Goal: Task Accomplishment & Management: Use online tool/utility

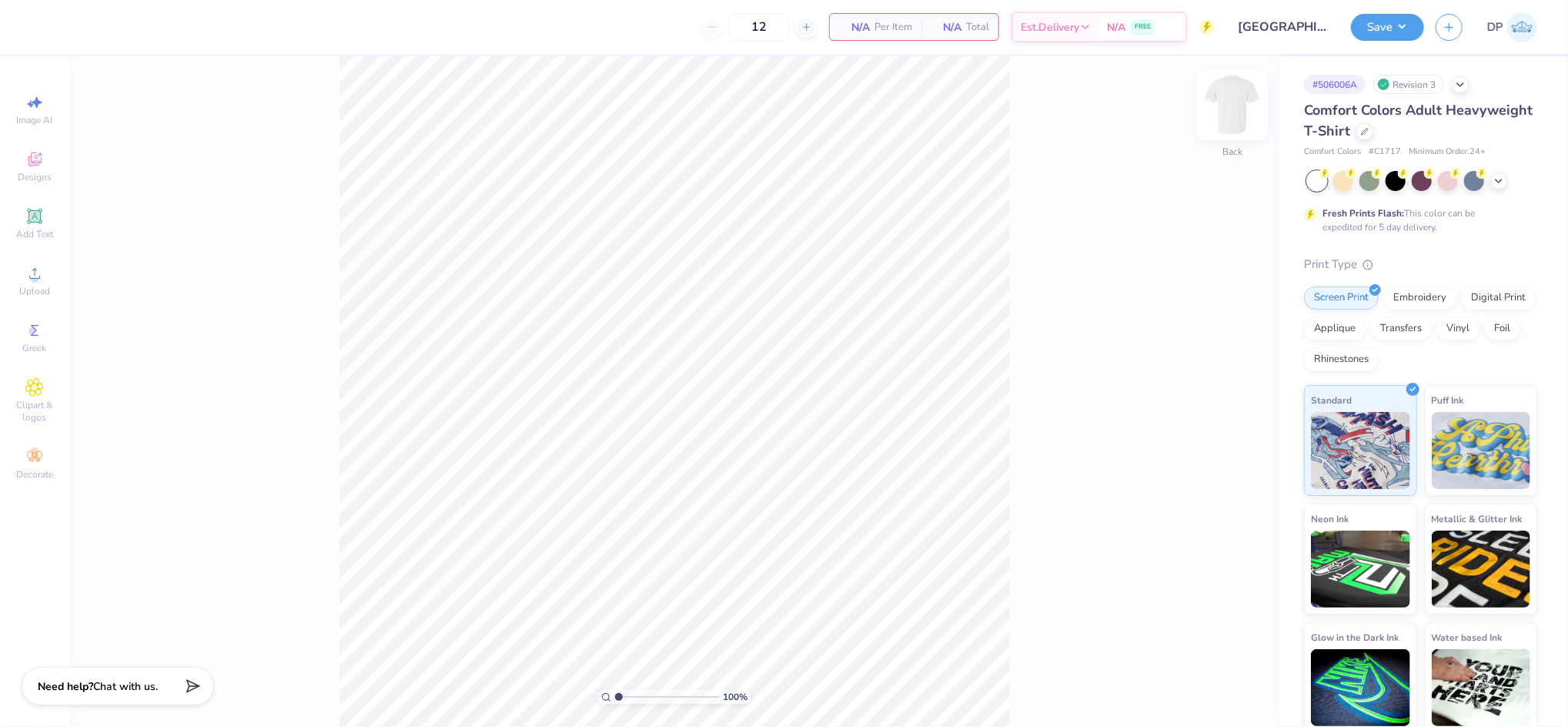
click at [1216, 113] on img at bounding box center [1232, 104] width 61 height 61
click at [30, 285] on span "Upload" at bounding box center [34, 291] width 31 height 12
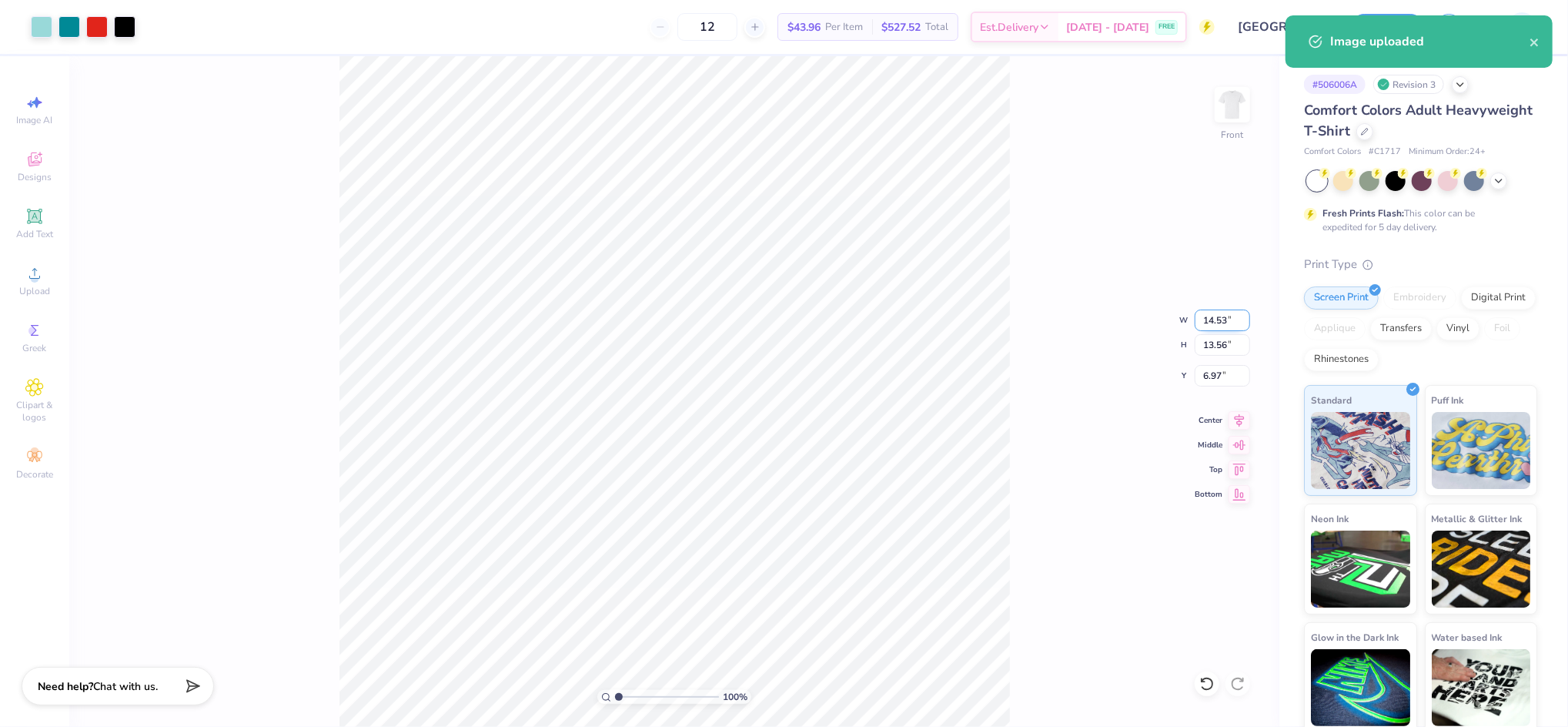
click at [1205, 313] on input "14.53" at bounding box center [1222, 320] width 56 height 22
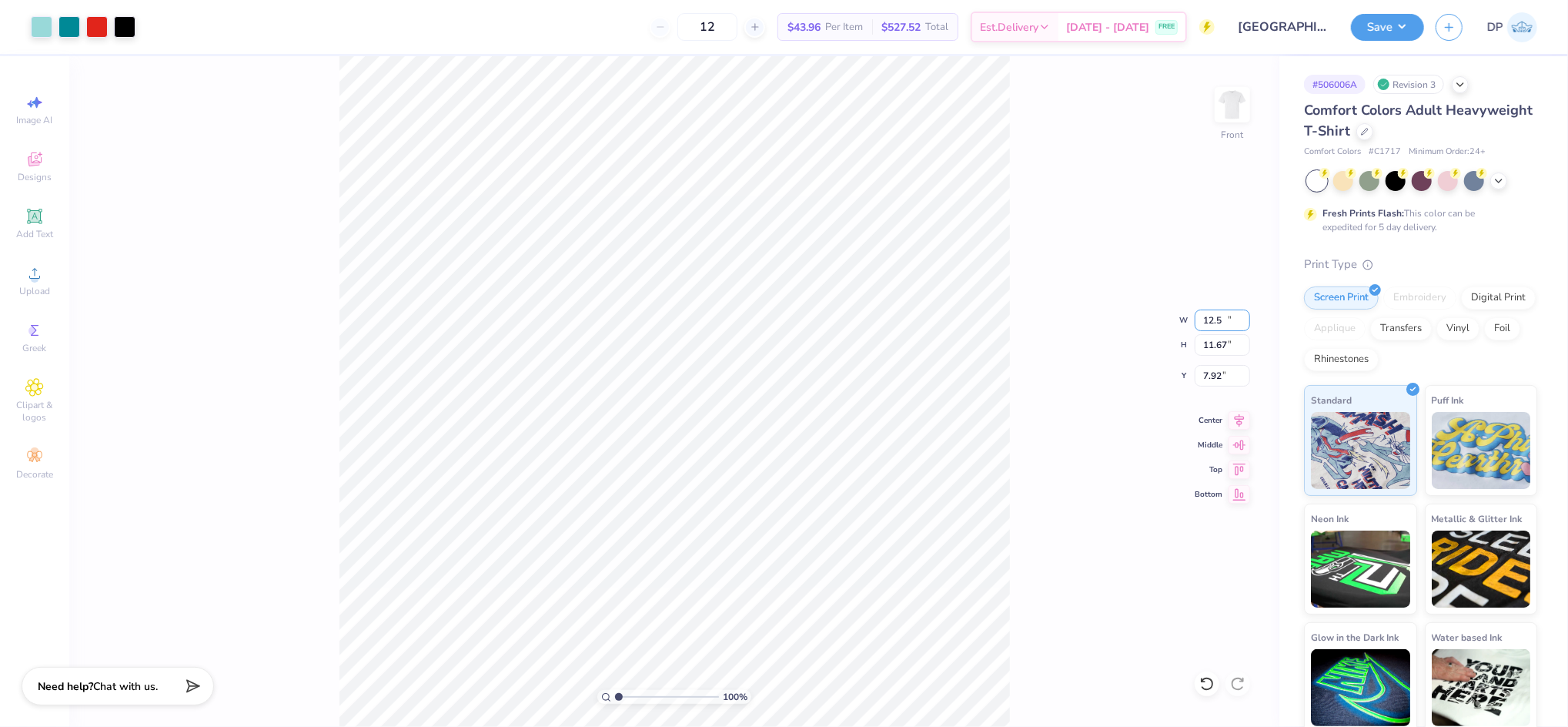
type input "12.50"
type input "11.67"
click at [1209, 378] on input "7.92" at bounding box center [1222, 376] width 56 height 22
type input "3.00"
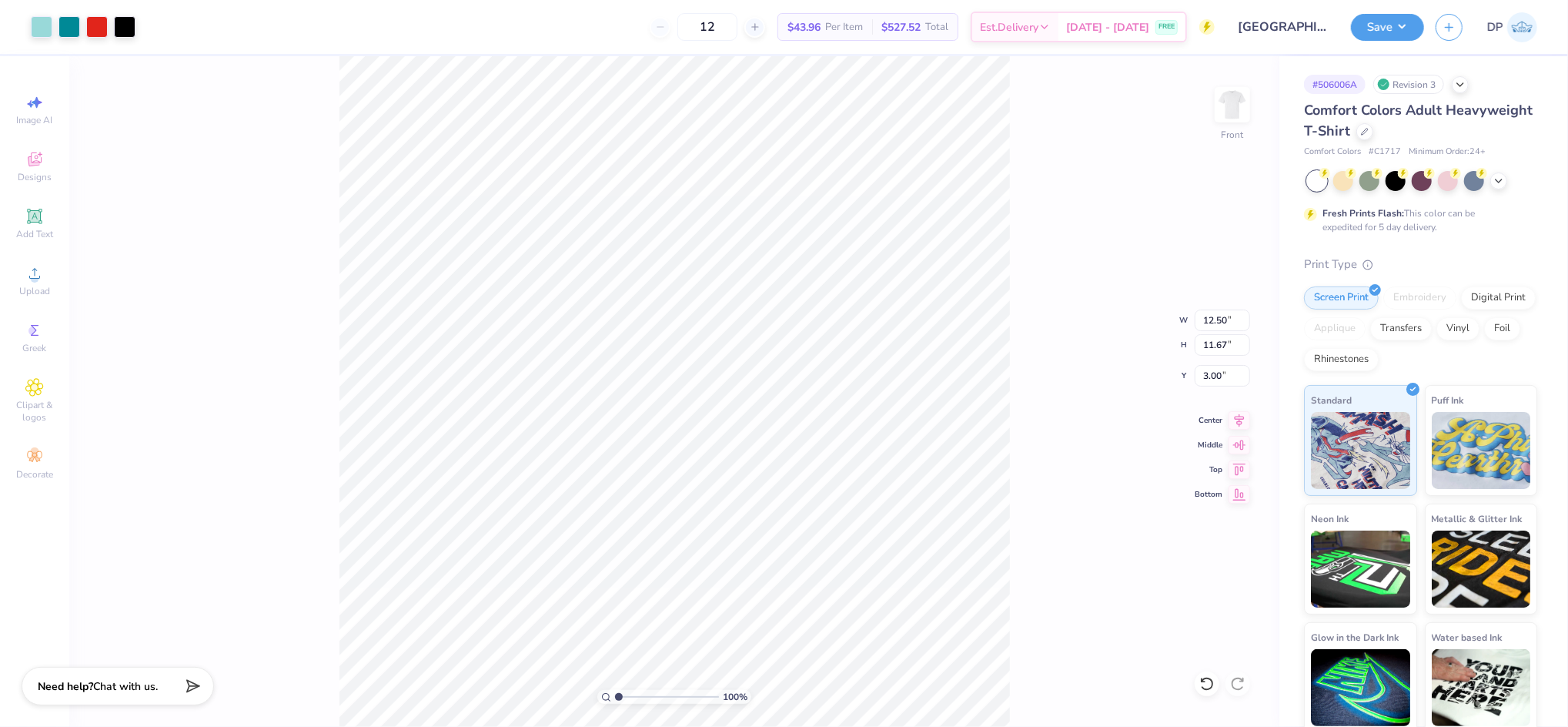
click at [1060, 211] on div "100 % Front W 12.50 12.50 " H 11.67 11.67 " Y 3.00 3.00 " Center Middle Top Bot…" at bounding box center [674, 392] width 1210 height 670
drag, startPoint x: 622, startPoint y: 694, endPoint x: 642, endPoint y: 698, distance: 20.4
click at [642, 698] on input "range" at bounding box center [667, 697] width 104 height 14
drag, startPoint x: 637, startPoint y: 696, endPoint x: 1123, endPoint y: 439, distance: 549.8
click at [619, 701] on input "range" at bounding box center [667, 697] width 104 height 14
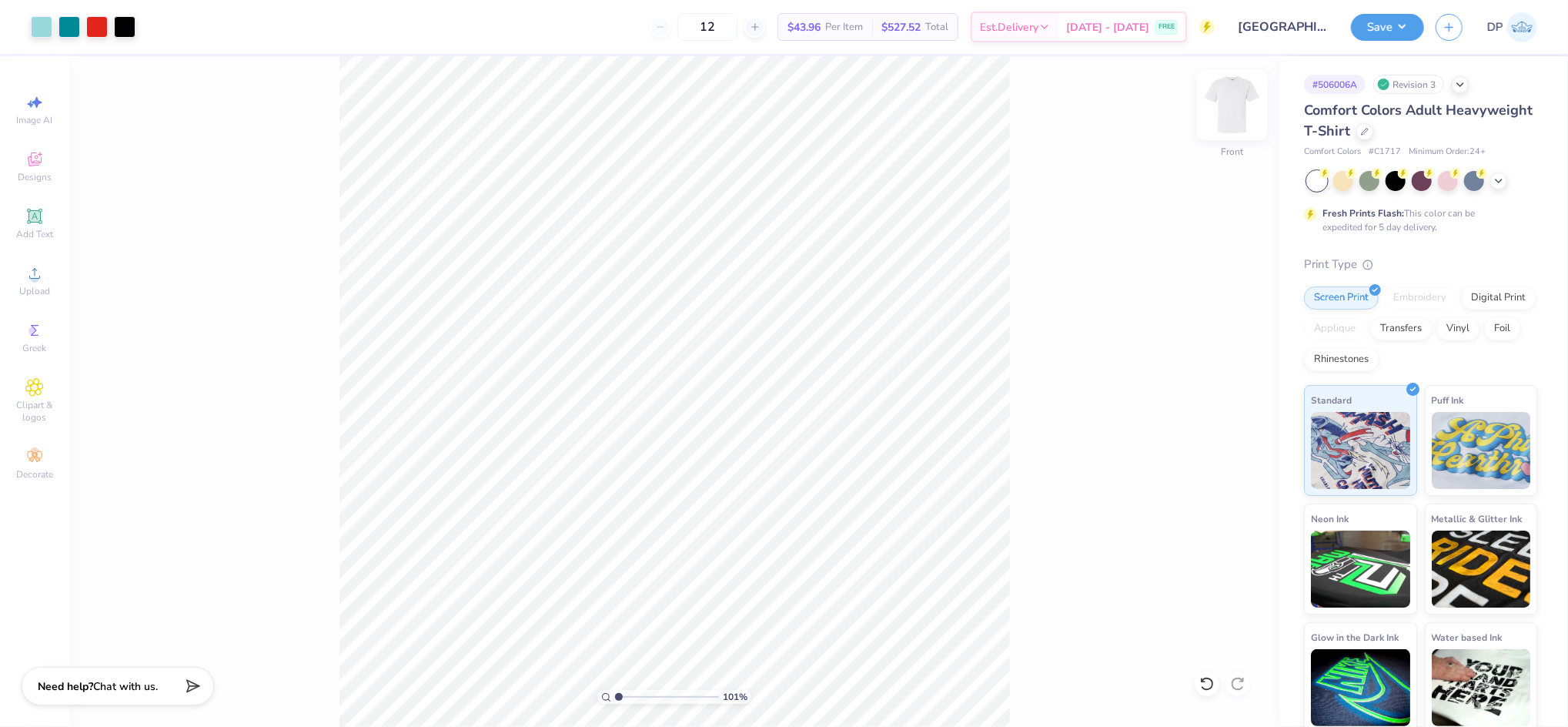
click at [1223, 105] on img at bounding box center [1232, 104] width 61 height 61
click at [36, 278] on icon at bounding box center [34, 273] width 10 height 10
drag, startPoint x: 616, startPoint y: 696, endPoint x: 623, endPoint y: 700, distance: 8.1
type input "1.48"
click at [623, 700] on input "range" at bounding box center [667, 697] width 104 height 14
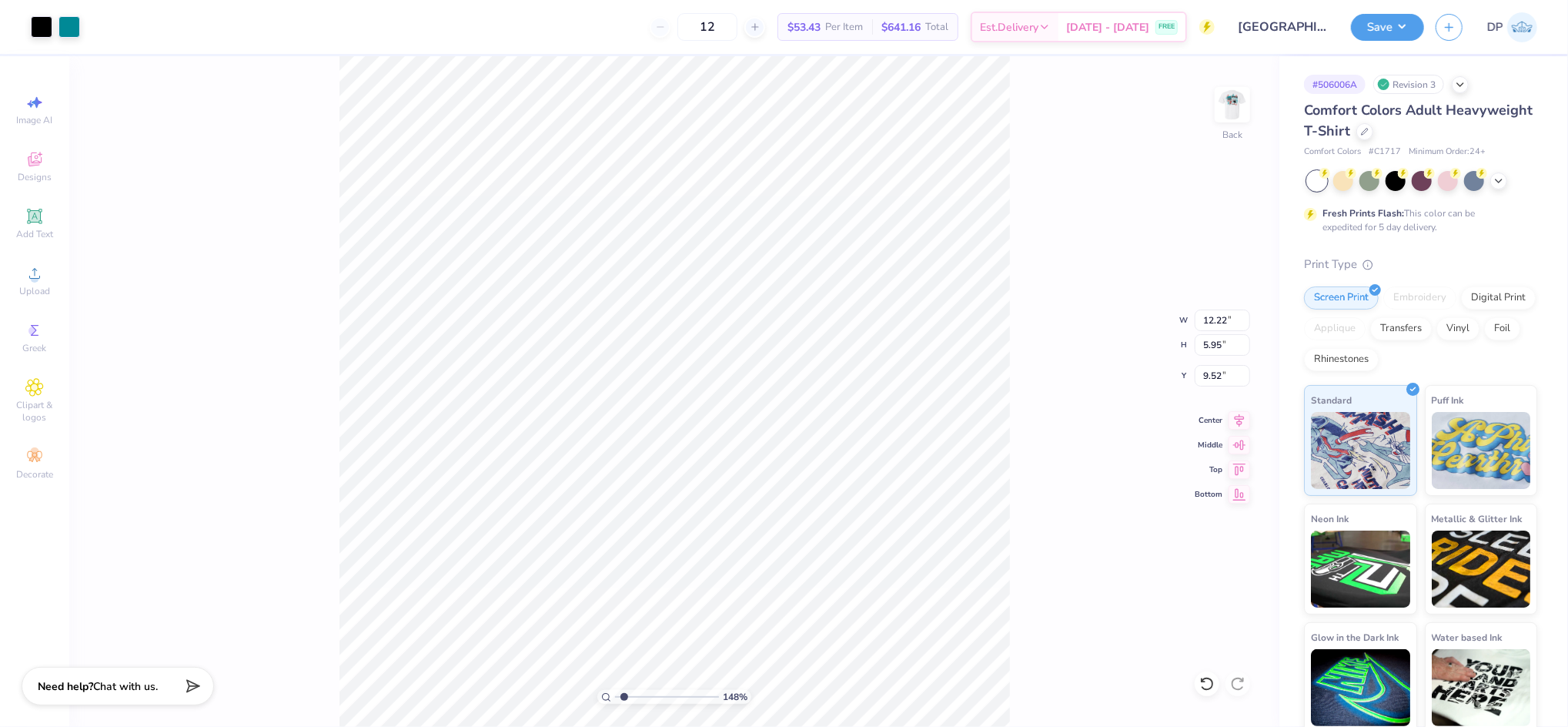
type input "8.81"
type input "4.29"
type input "4.41"
click at [38, 226] on div "Add Text" at bounding box center [34, 223] width 54 height 45
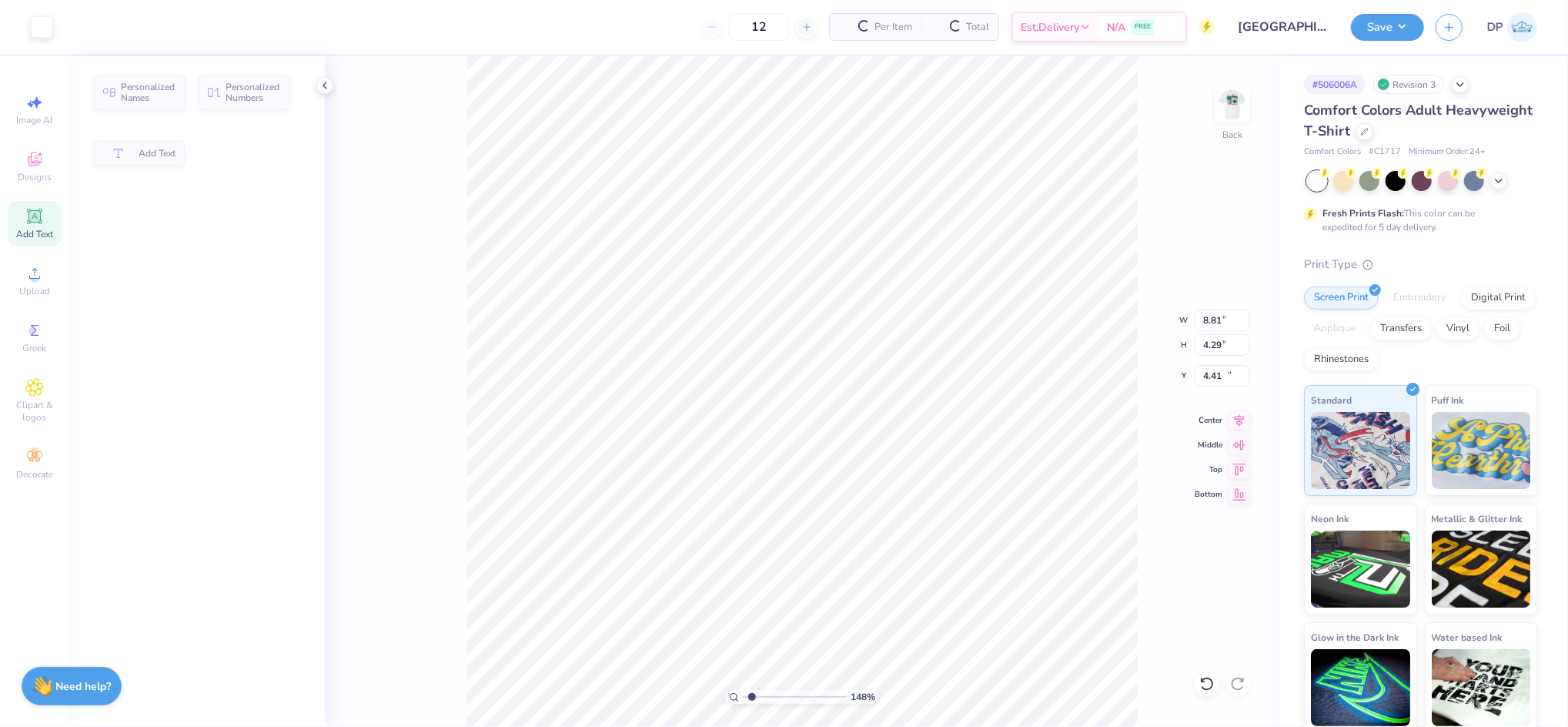
type input "5.59"
type input "1.62"
type input "11.69"
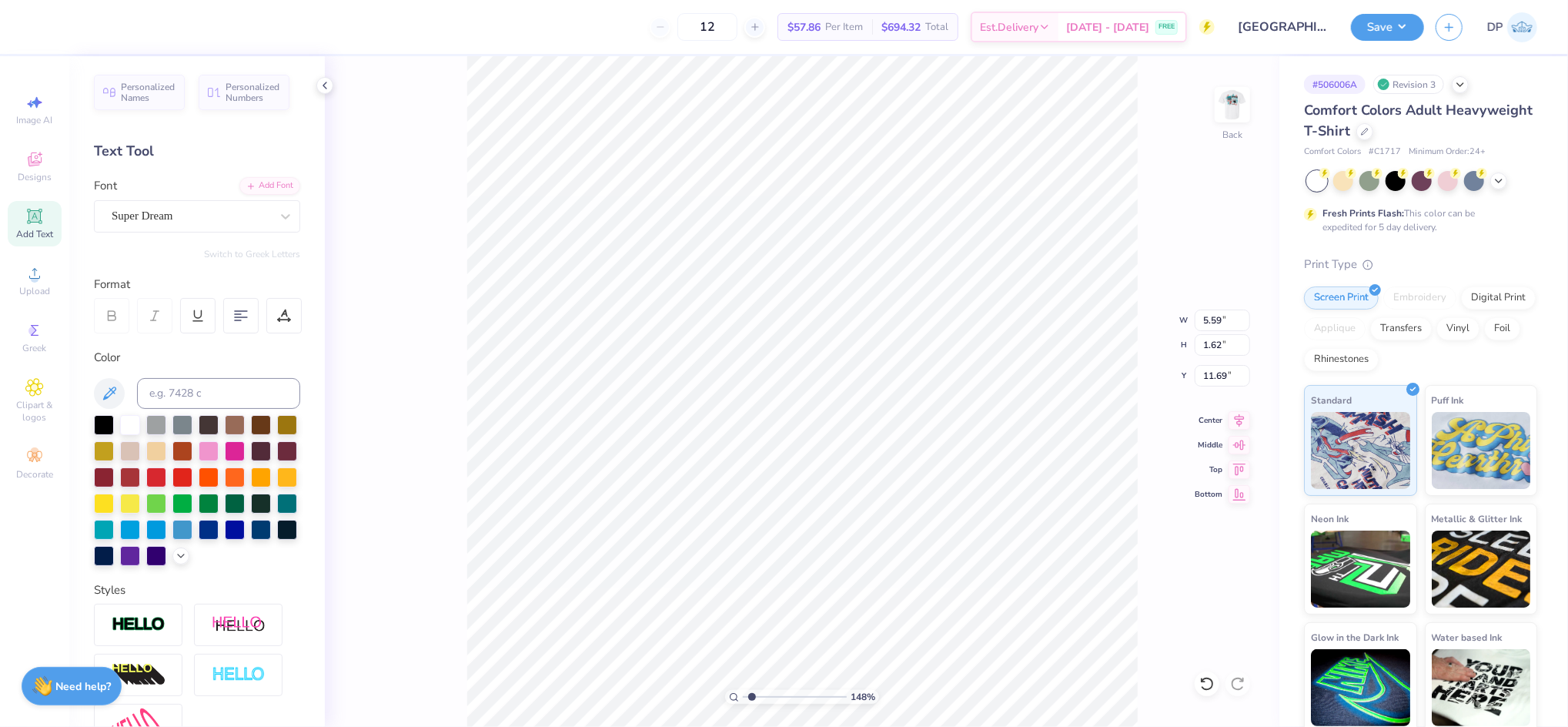
scroll to position [17, 3]
type textarea "GAMMAS"
click at [245, 453] on div at bounding box center [234, 449] width 20 height 20
click at [278, 211] on icon at bounding box center [285, 217] width 15 height 15
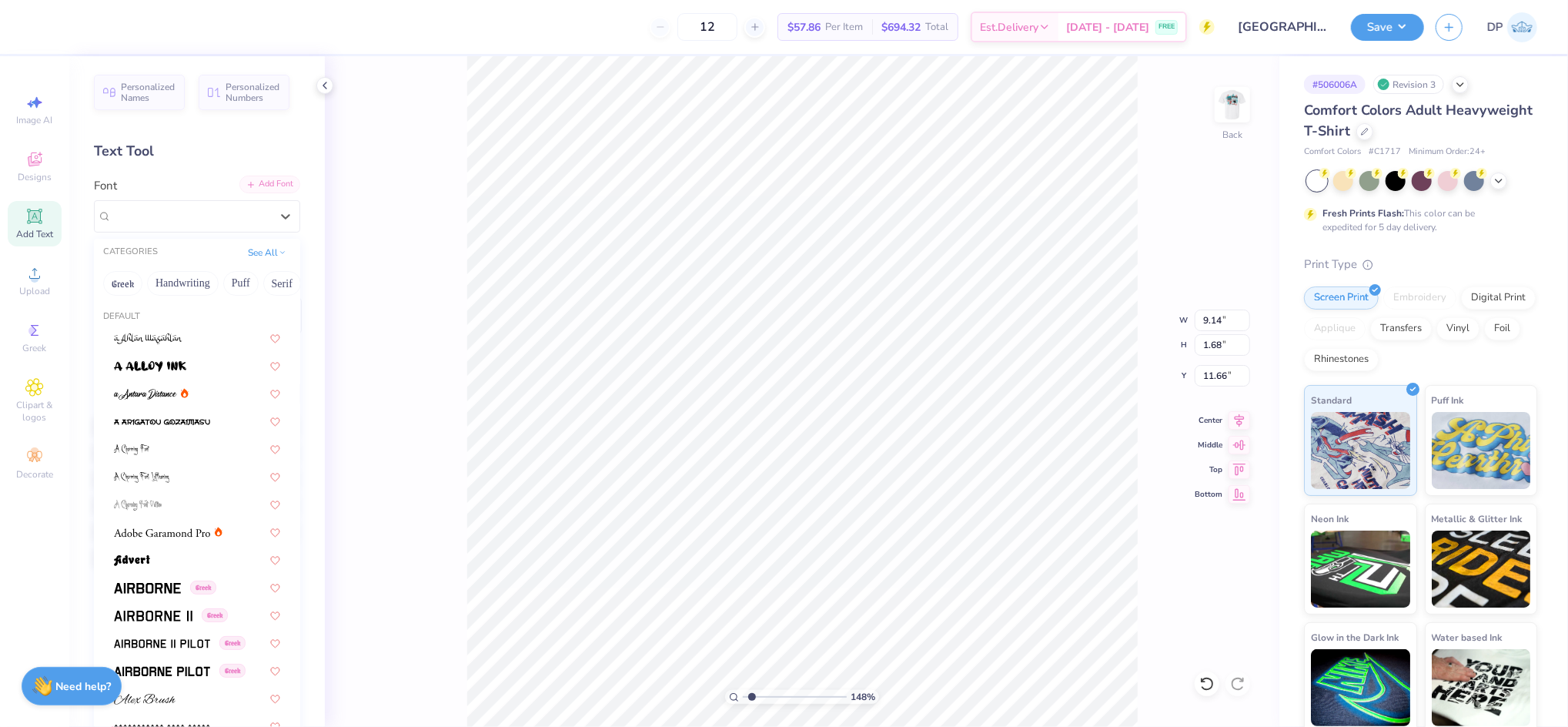
click at [276, 178] on div "Add Font" at bounding box center [269, 184] width 61 height 18
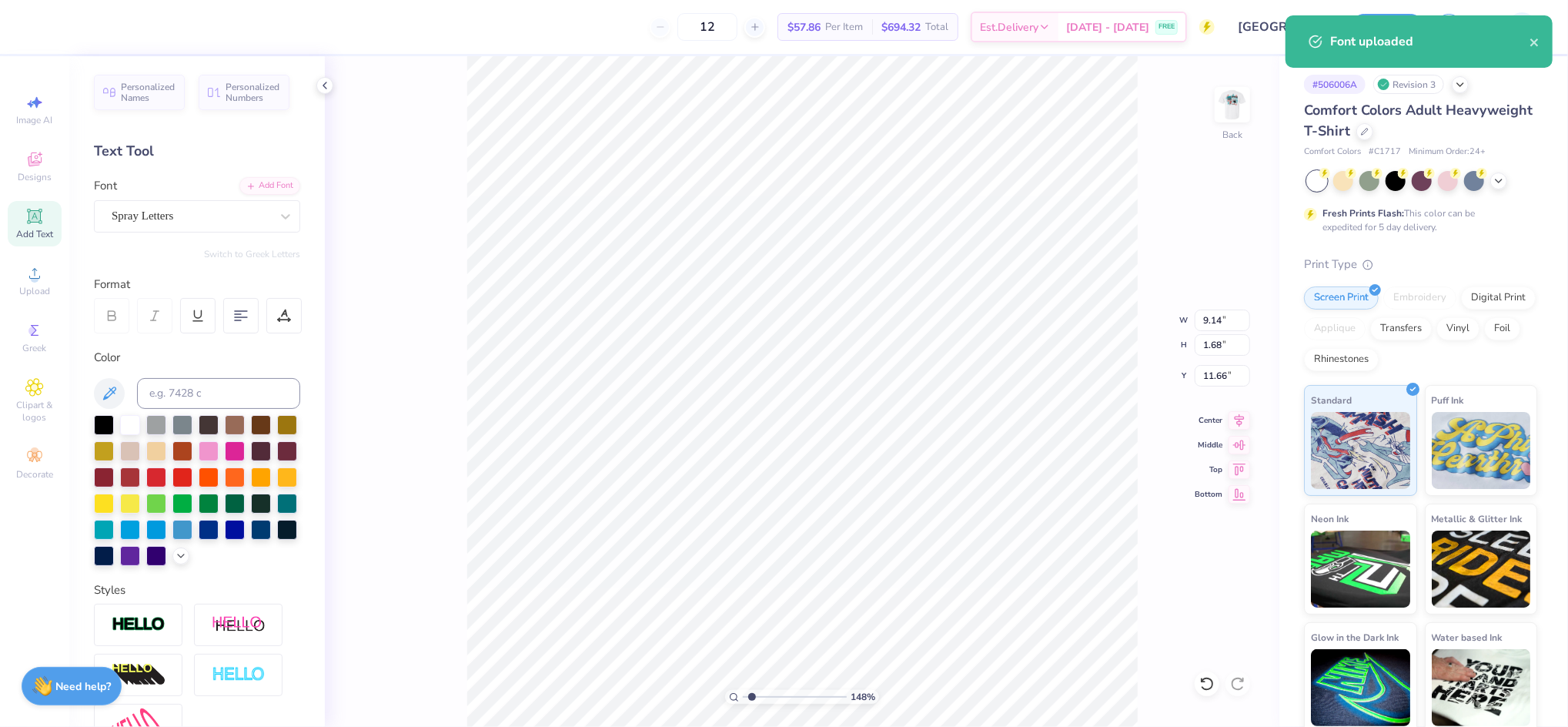
type input "7.82"
type input "2.46"
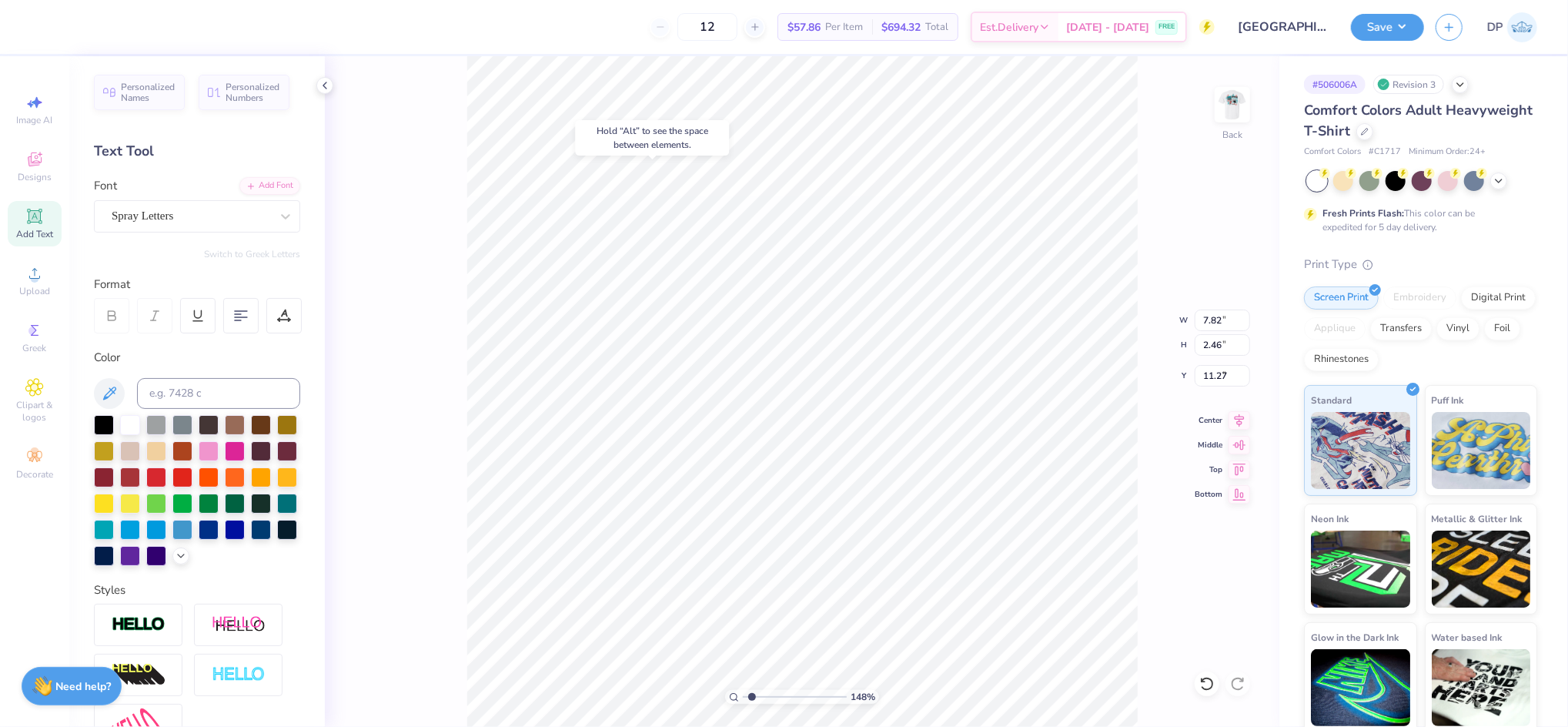
type input "4.67"
type input "8.82"
type input "2.78"
type input "4.41"
click at [962, 491] on li "Ungroup" at bounding box center [978, 493] width 121 height 30
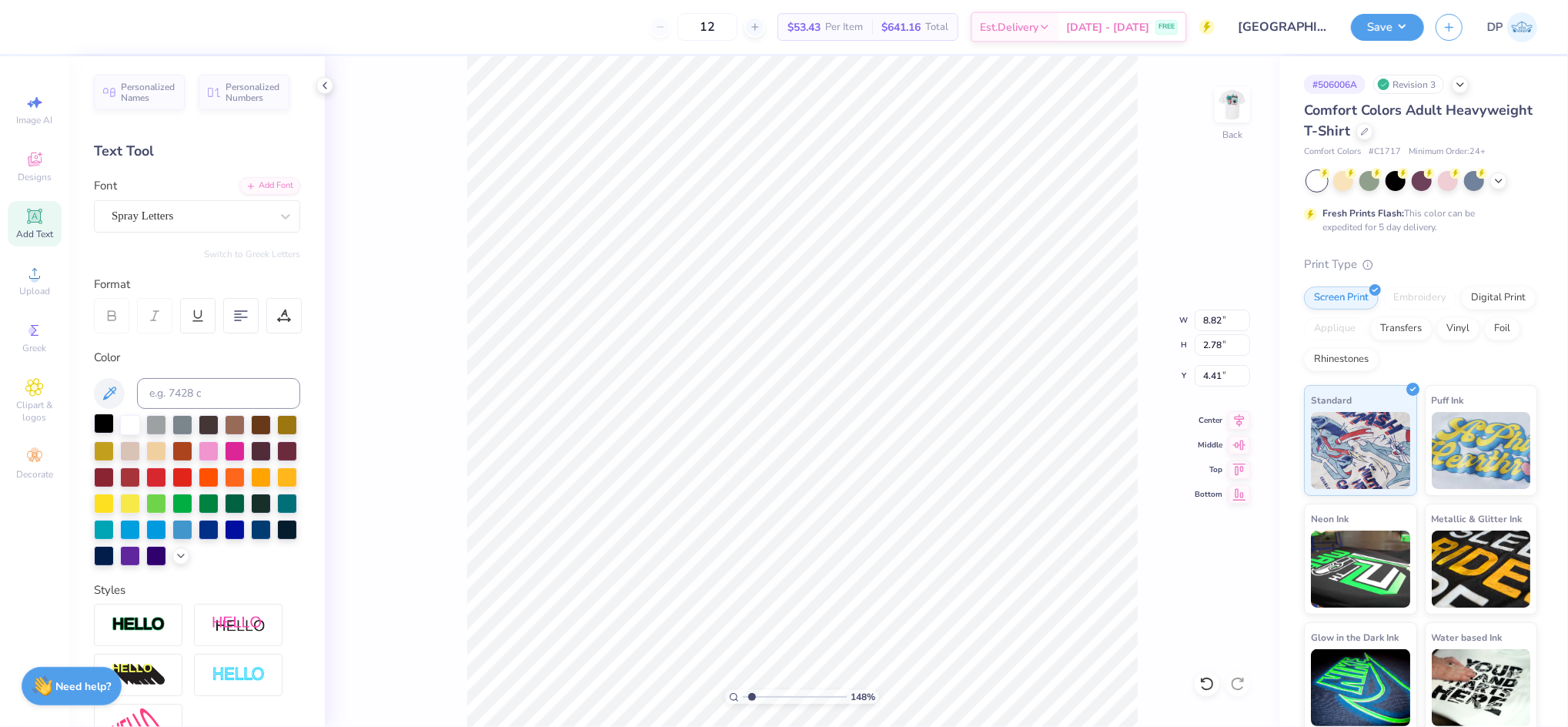
click at [104, 423] on div at bounding box center [104, 423] width 20 height 20
click at [871, 470] on li "Group" at bounding box center [890, 476] width 121 height 30
click at [1210, 318] on input "8.82" at bounding box center [1222, 320] width 56 height 22
type input "3.50"
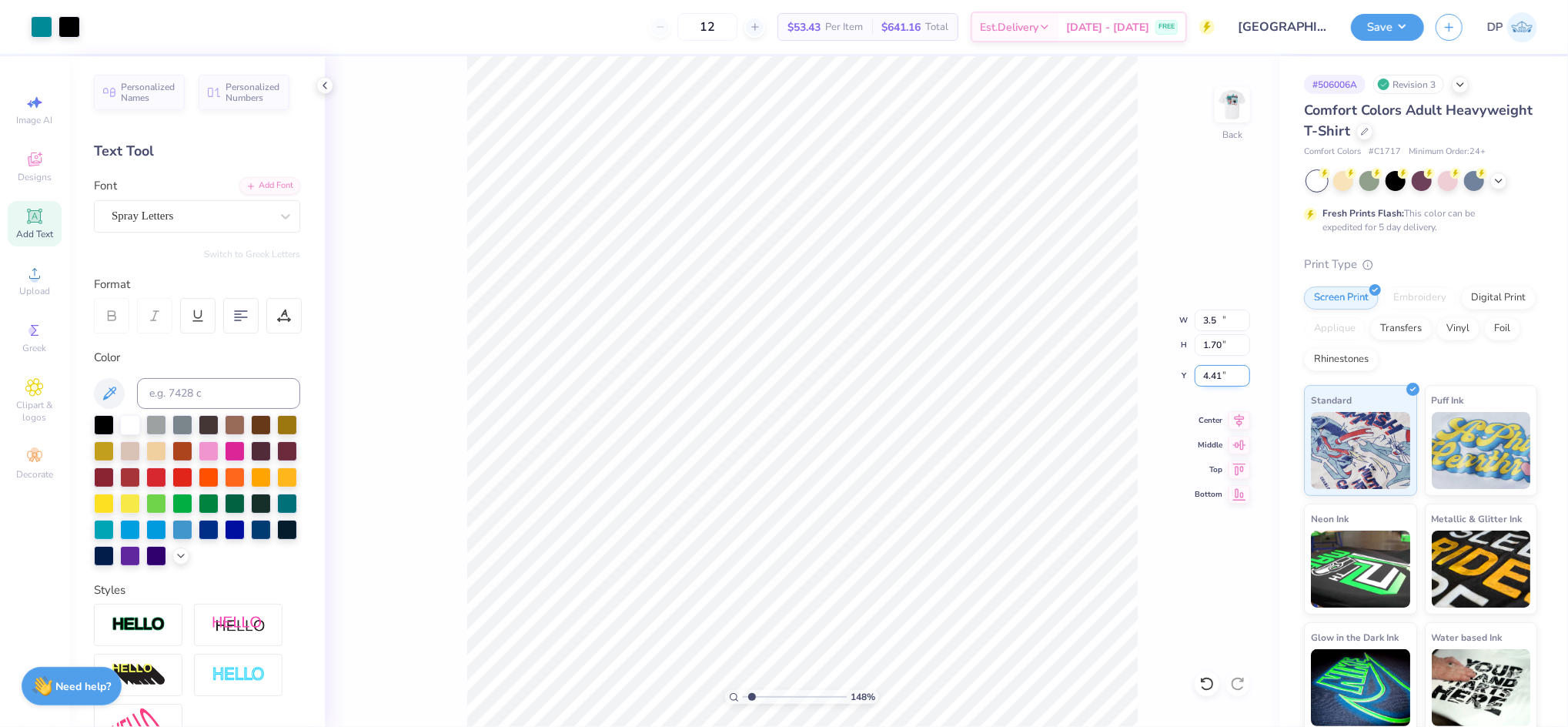
type input "1.70"
click at [1214, 376] on input "5.71" at bounding box center [1222, 376] width 56 height 22
type input "3.00"
drag, startPoint x: 733, startPoint y: 699, endPoint x: 741, endPoint y: 699, distance: 8.0
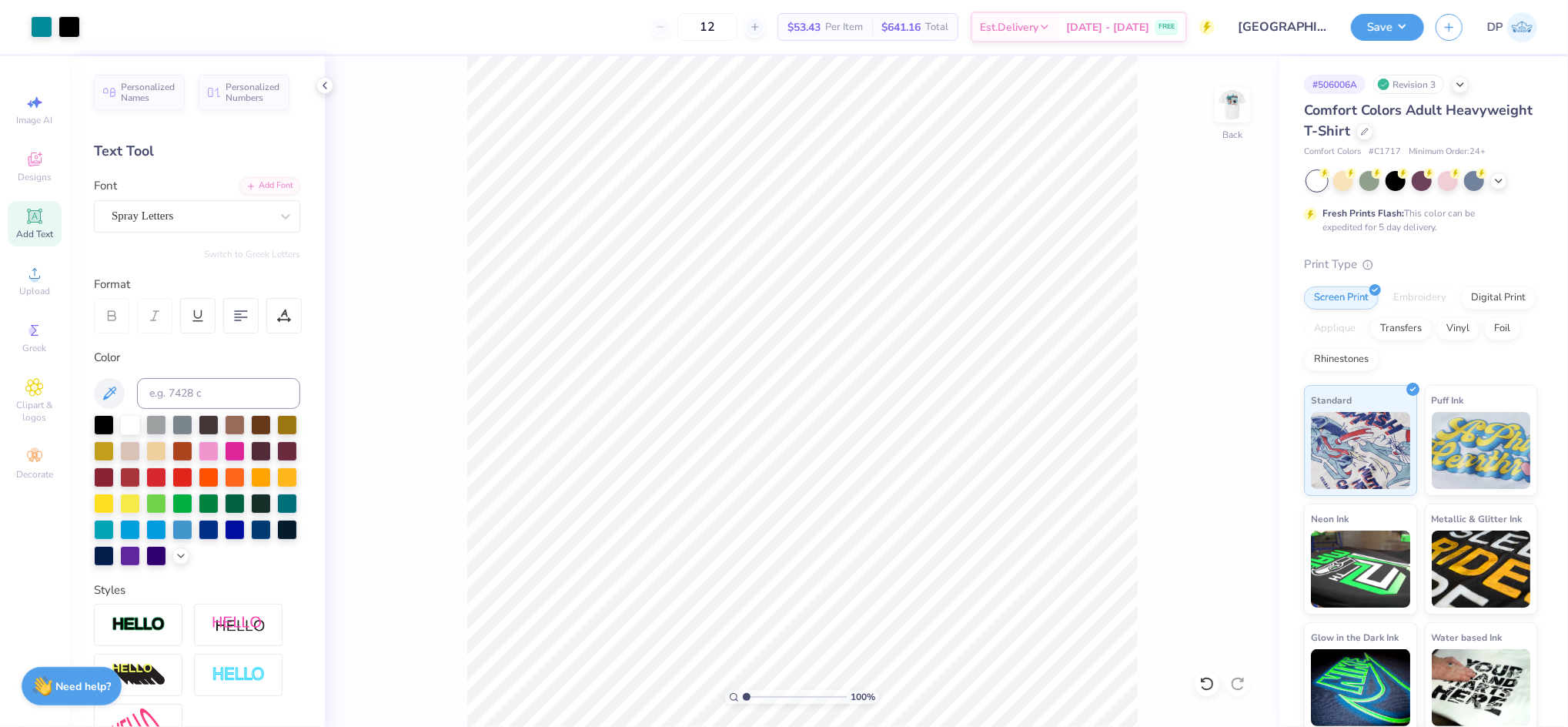
type input "1"
click at [743, 699] on input "range" at bounding box center [795, 697] width 104 height 14
drag, startPoint x: 1237, startPoint y: 87, endPoint x: 1217, endPoint y: 148, distance: 64.2
click at [1237, 89] on img at bounding box center [1233, 105] width 31 height 31
click at [1366, 24] on button "Save" at bounding box center [1388, 24] width 73 height 27
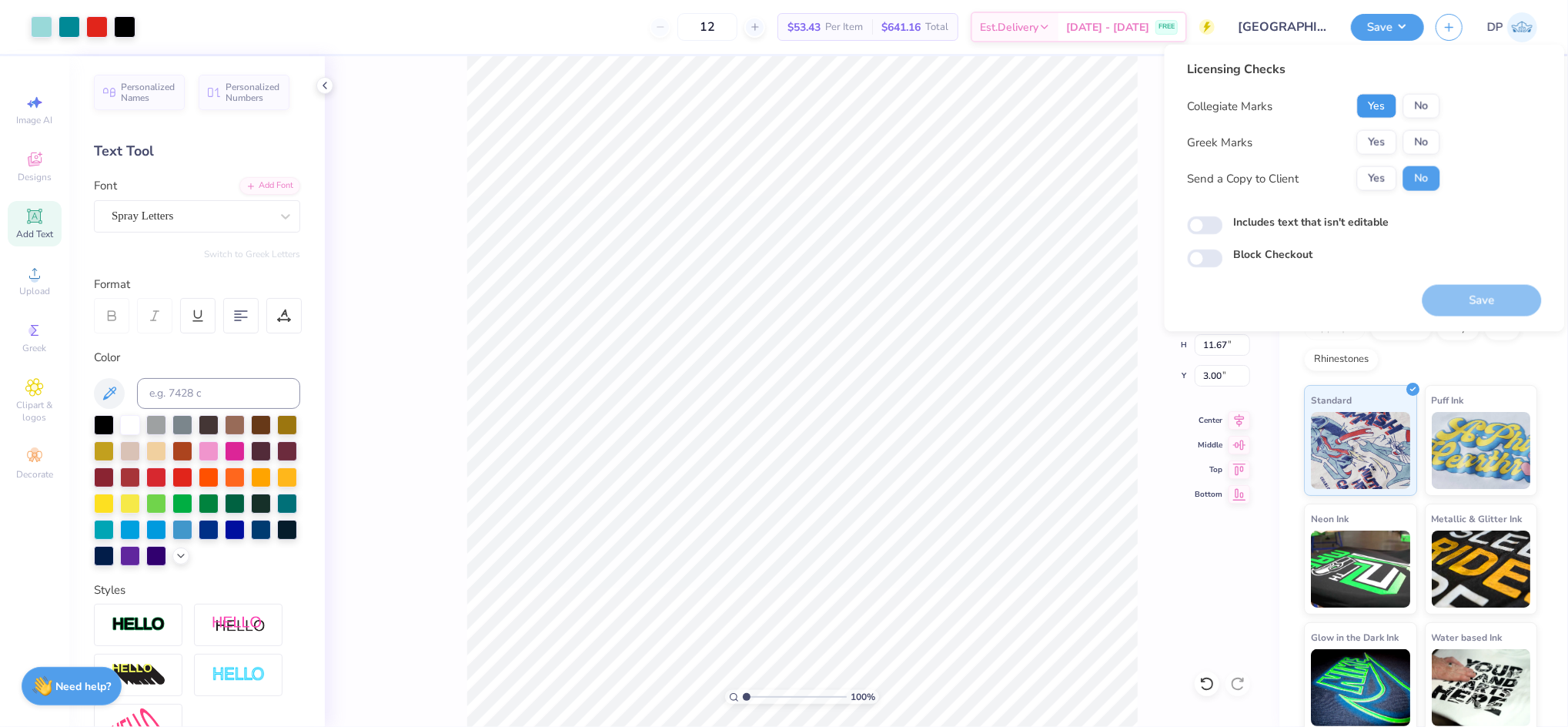
click at [1368, 107] on button "Yes" at bounding box center [1377, 106] width 40 height 24
click at [1413, 102] on button "No" at bounding box center [1421, 106] width 37 height 24
click at [1372, 146] on button "Yes" at bounding box center [1377, 142] width 40 height 24
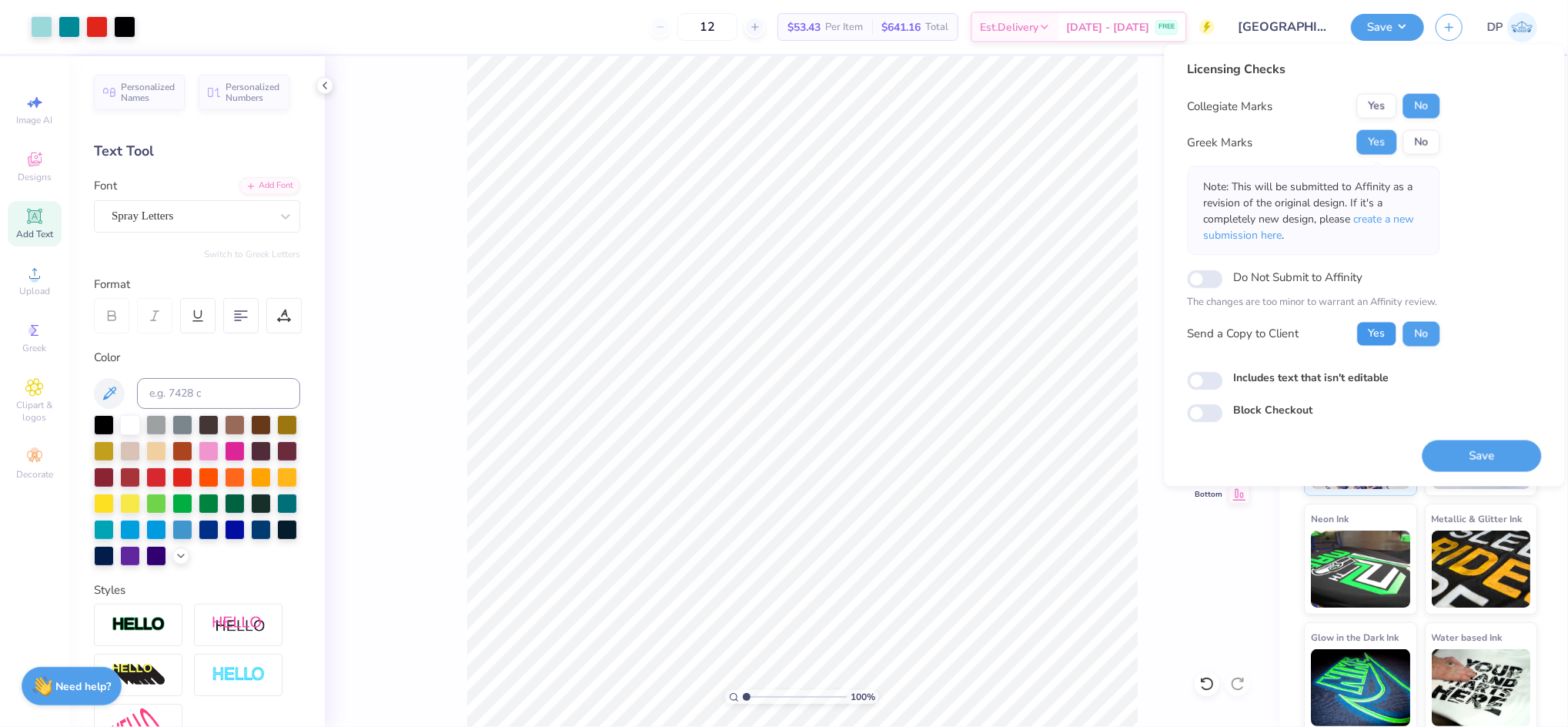
click at [1391, 334] on button "Yes" at bounding box center [1377, 333] width 40 height 24
click at [1341, 374] on label "Includes text that isn't editable" at bounding box center [1312, 377] width 155 height 16
click at [1223, 374] on input "Includes text that isn't editable" at bounding box center [1206, 380] width 36 height 19
checkbox input "true"
click at [1474, 444] on button "Save" at bounding box center [1482, 456] width 120 height 32
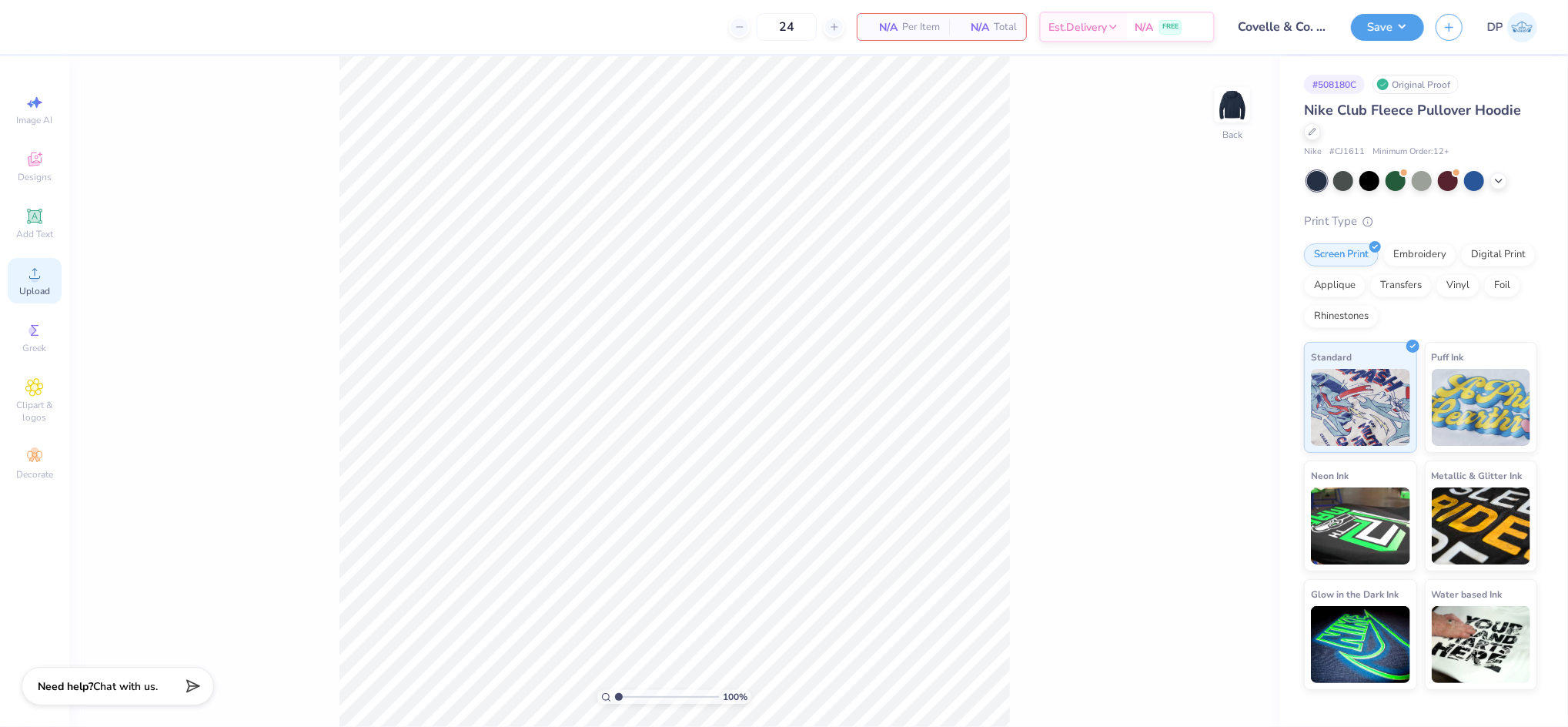
click at [33, 279] on circle at bounding box center [34, 278] width 8 height 8
click at [37, 277] on icon at bounding box center [35, 273] width 19 height 19
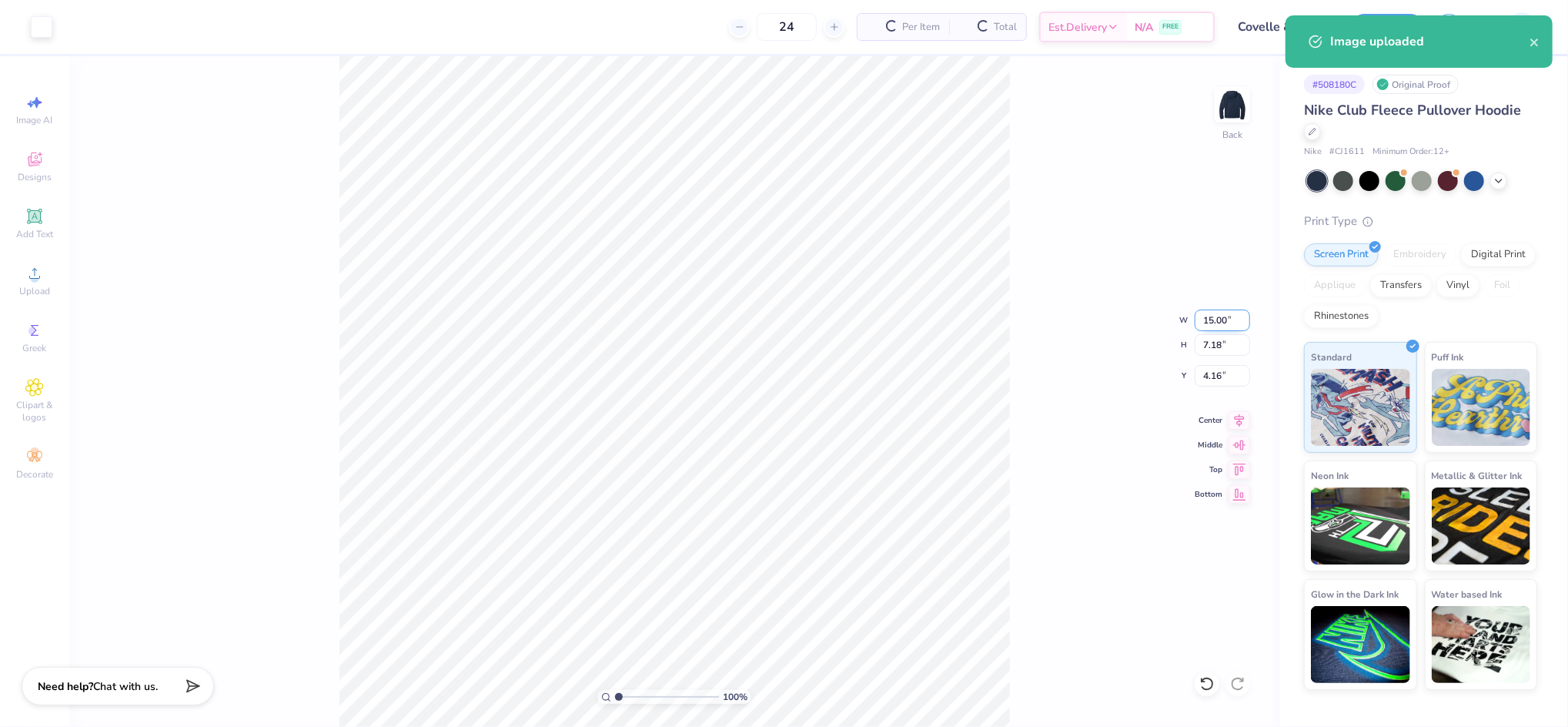
click at [1220, 315] on input "15.00" at bounding box center [1222, 320] width 56 height 22
type input "12.00"
type input "5.75"
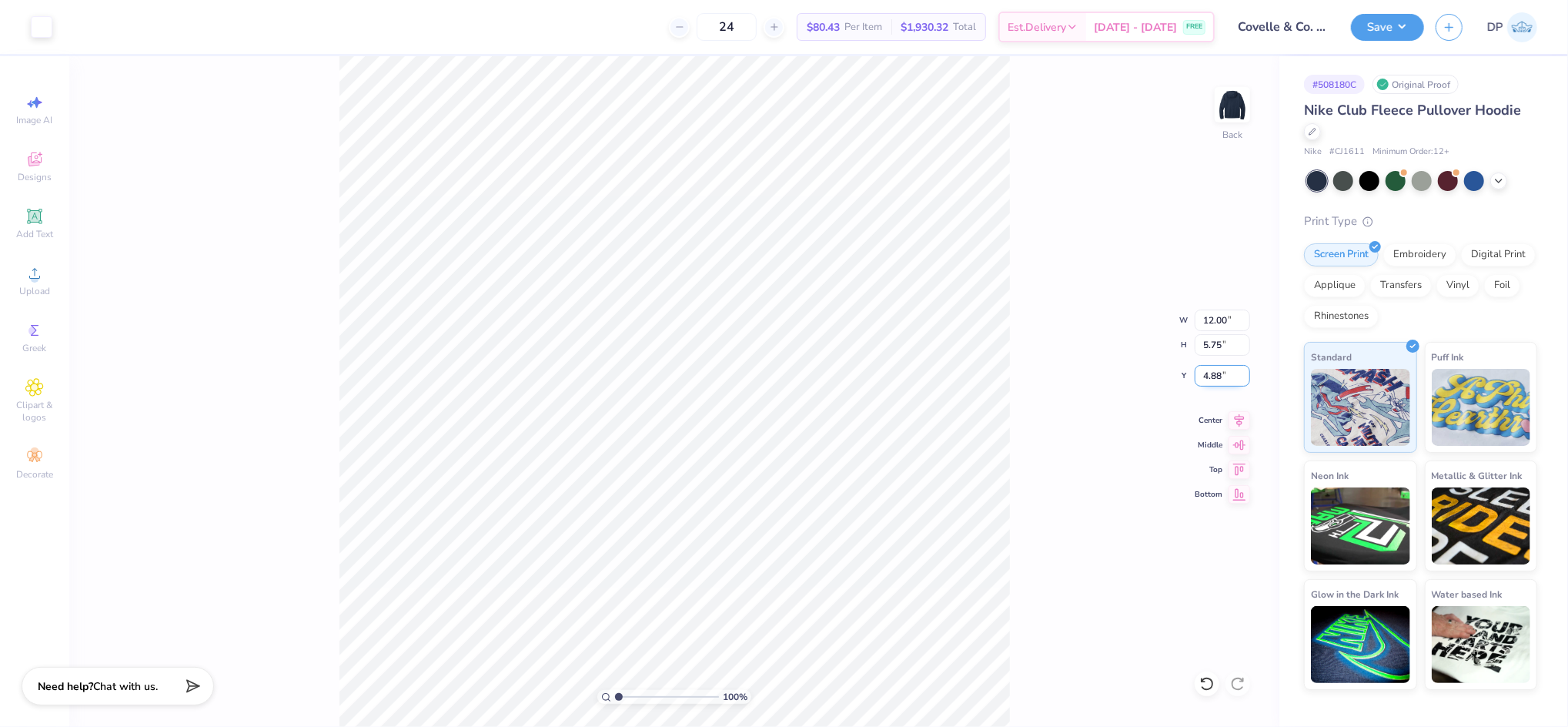
click at [1202, 372] on input "4.88" at bounding box center [1222, 376] width 56 height 22
click at [1202, 373] on input "2.00" at bounding box center [1222, 376] width 56 height 22
type input "3.00"
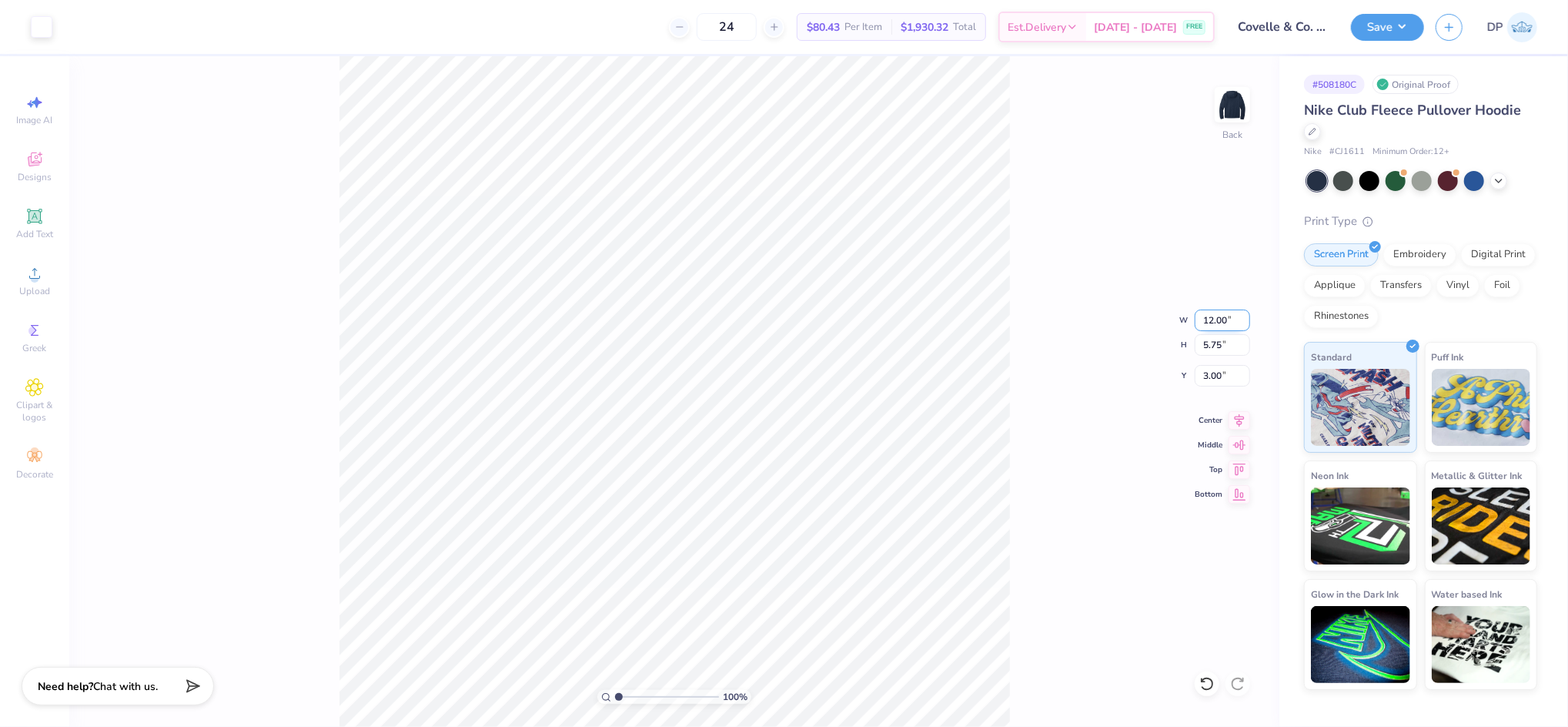
click at [1213, 320] on input "12.00" at bounding box center [1222, 320] width 56 height 22
type input "11.00"
type input "5.27"
type input "3.24"
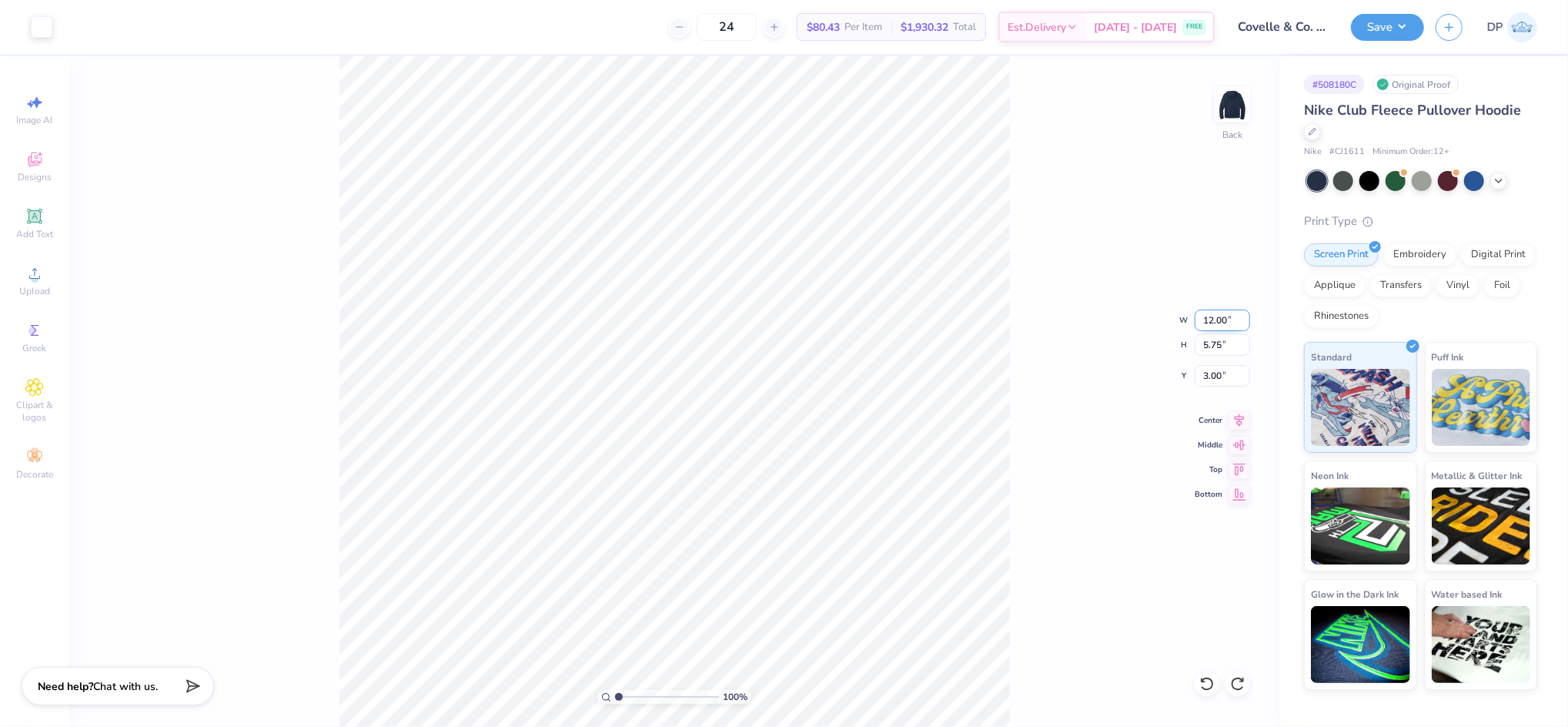
click at [1218, 311] on input "12.00" at bounding box center [1222, 320] width 56 height 22
type input "11.50"
type input "5.51"
type input "3.12"
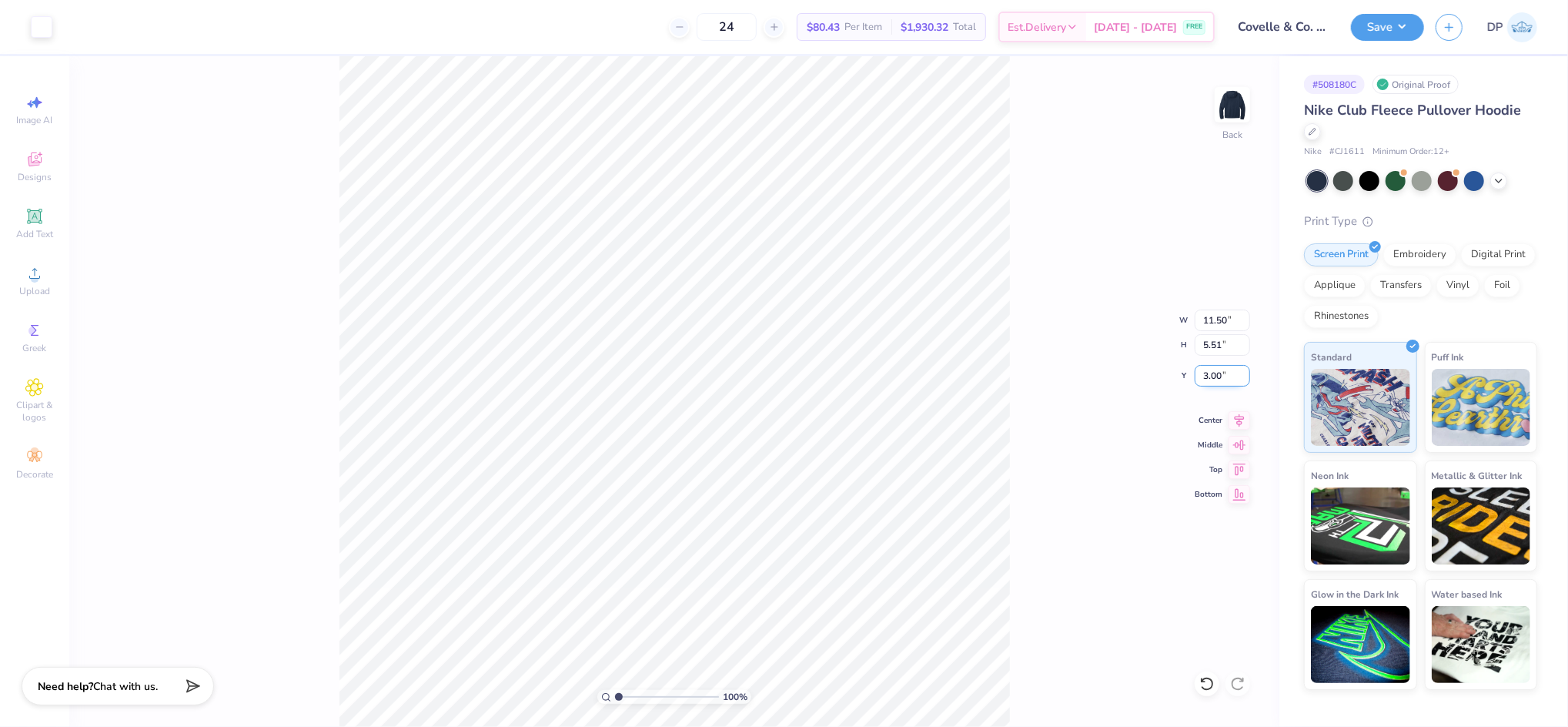
click at [1201, 380] on input "3.00" at bounding box center [1222, 376] width 56 height 22
click at [1201, 379] on input "3.00" at bounding box center [1222, 376] width 56 height 22
type input "3"
drag, startPoint x: 618, startPoint y: 698, endPoint x: 625, endPoint y: 712, distance: 15.7
type input "1.64"
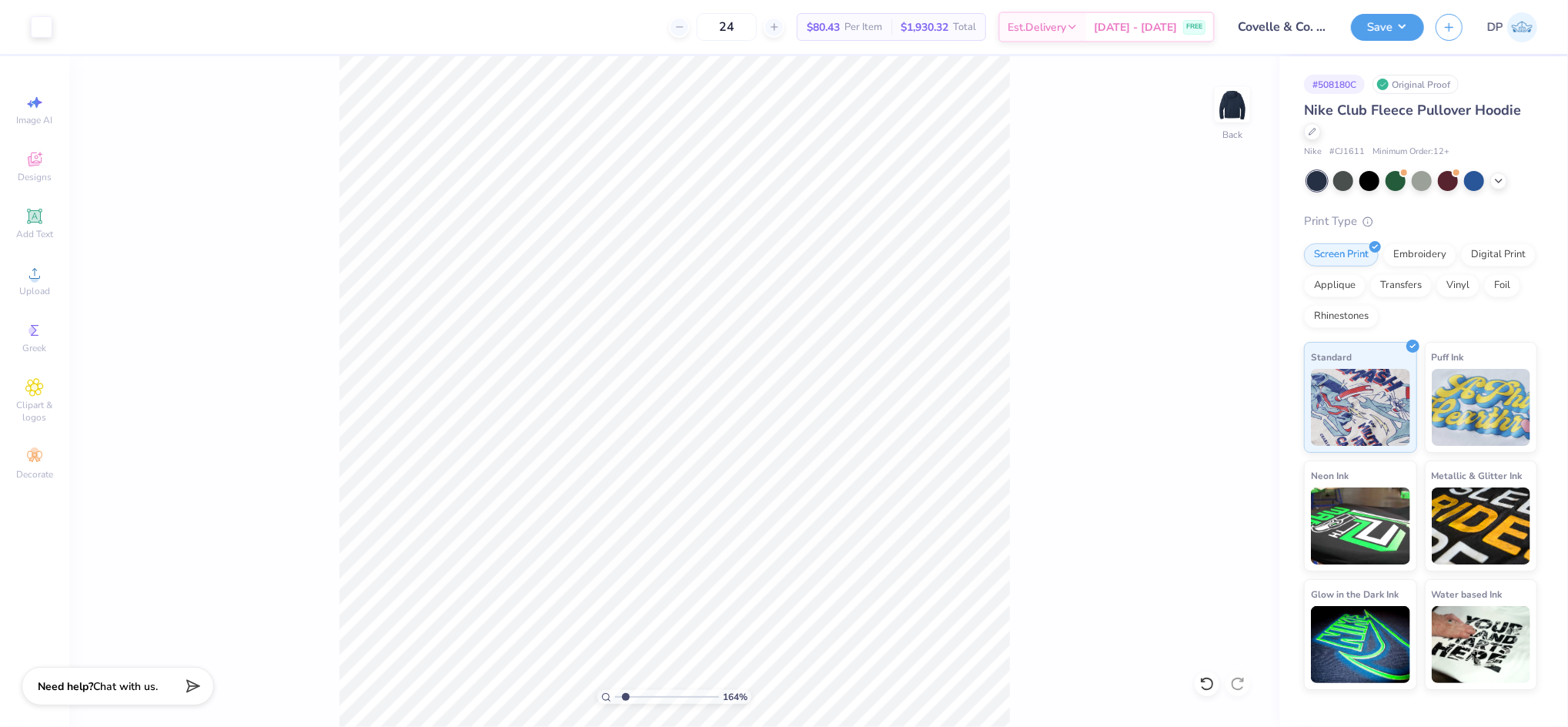
click at [625, 703] on input "range" at bounding box center [667, 697] width 104 height 14
click at [32, 223] on icon at bounding box center [35, 217] width 19 height 19
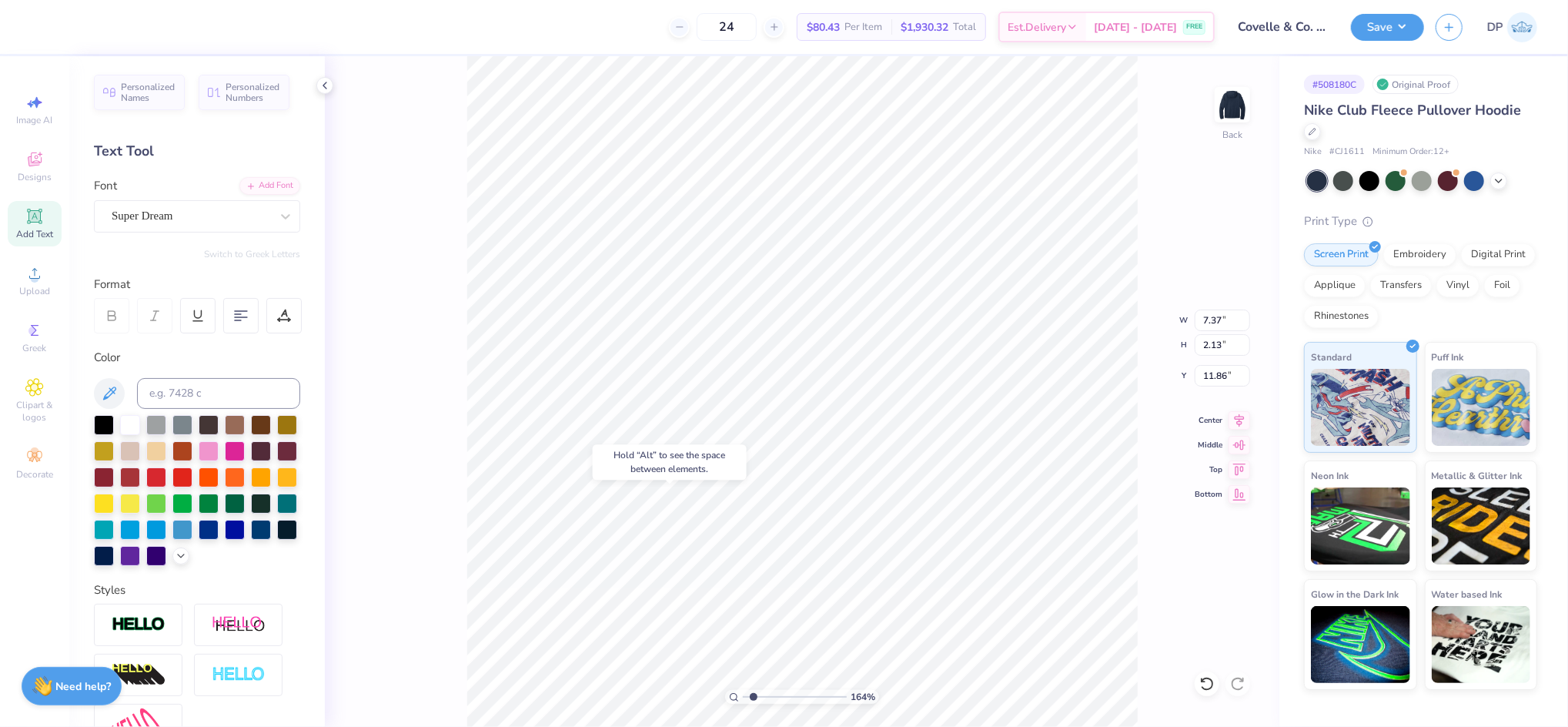
type input "11.86"
type input "2.29"
type input "0.66"
type input "10.27"
click at [245, 449] on div at bounding box center [234, 449] width 20 height 20
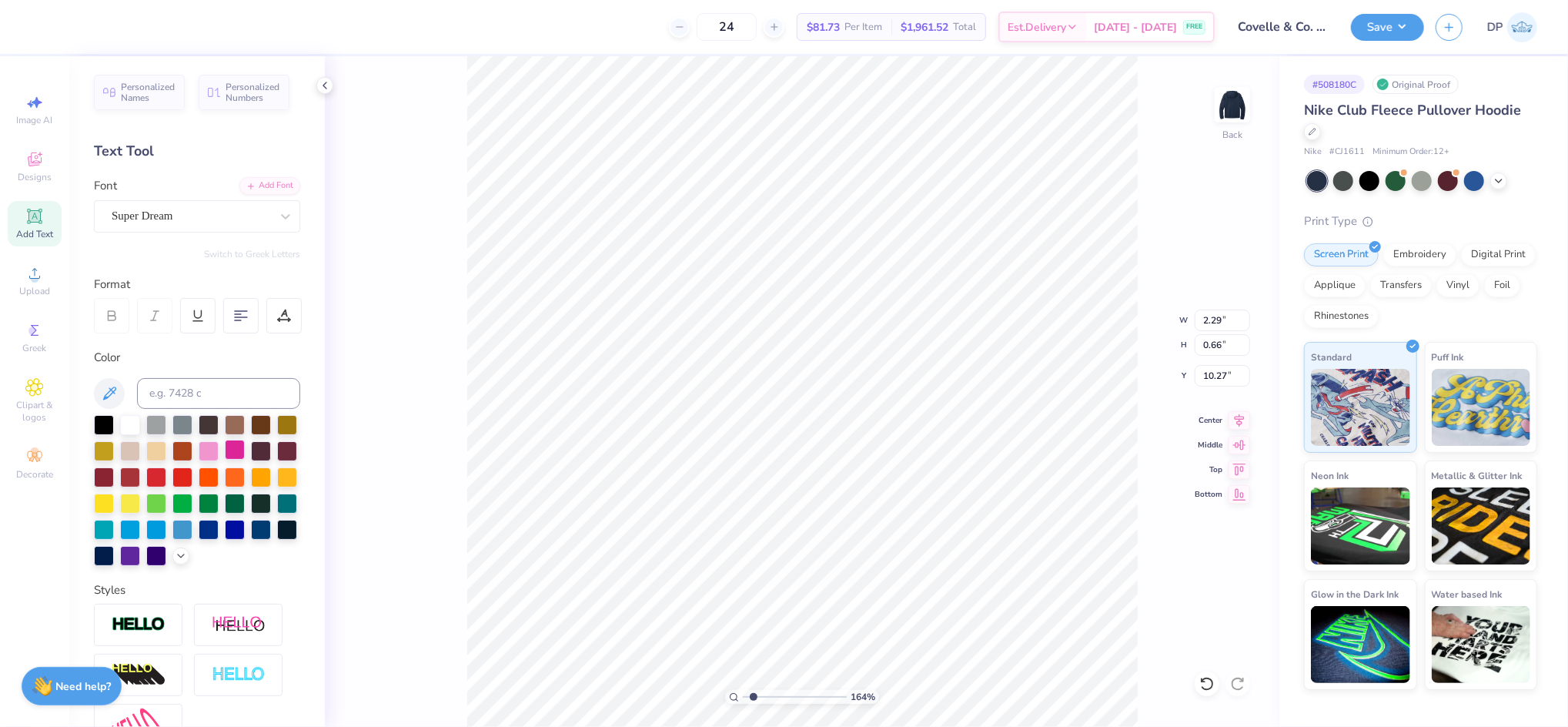
type textarea "· REAL ESTATE AND DESIGN ·"
type input "10.29"
type input "7.79"
type input "0.44"
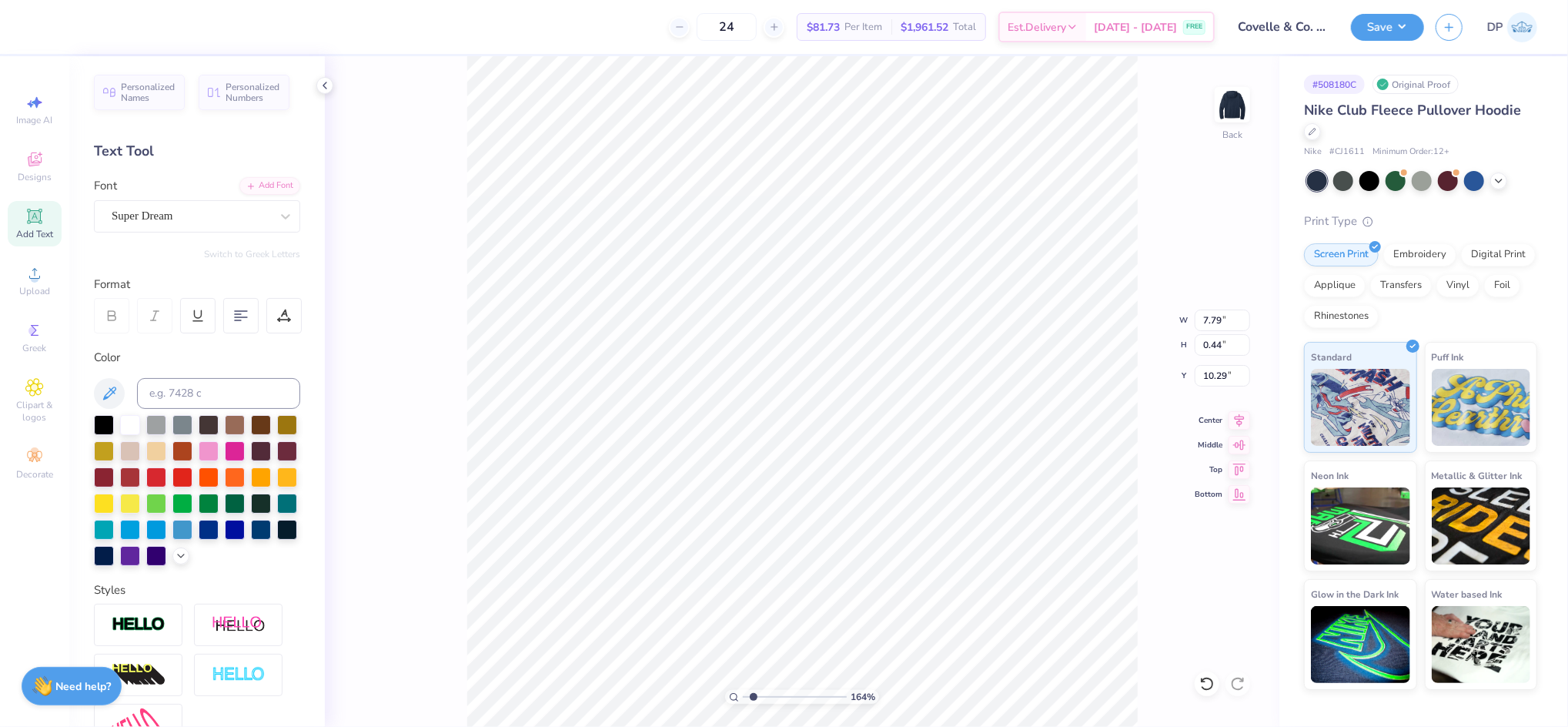
type input "10.32"
click at [262, 186] on div "Add Font" at bounding box center [269, 184] width 61 height 18
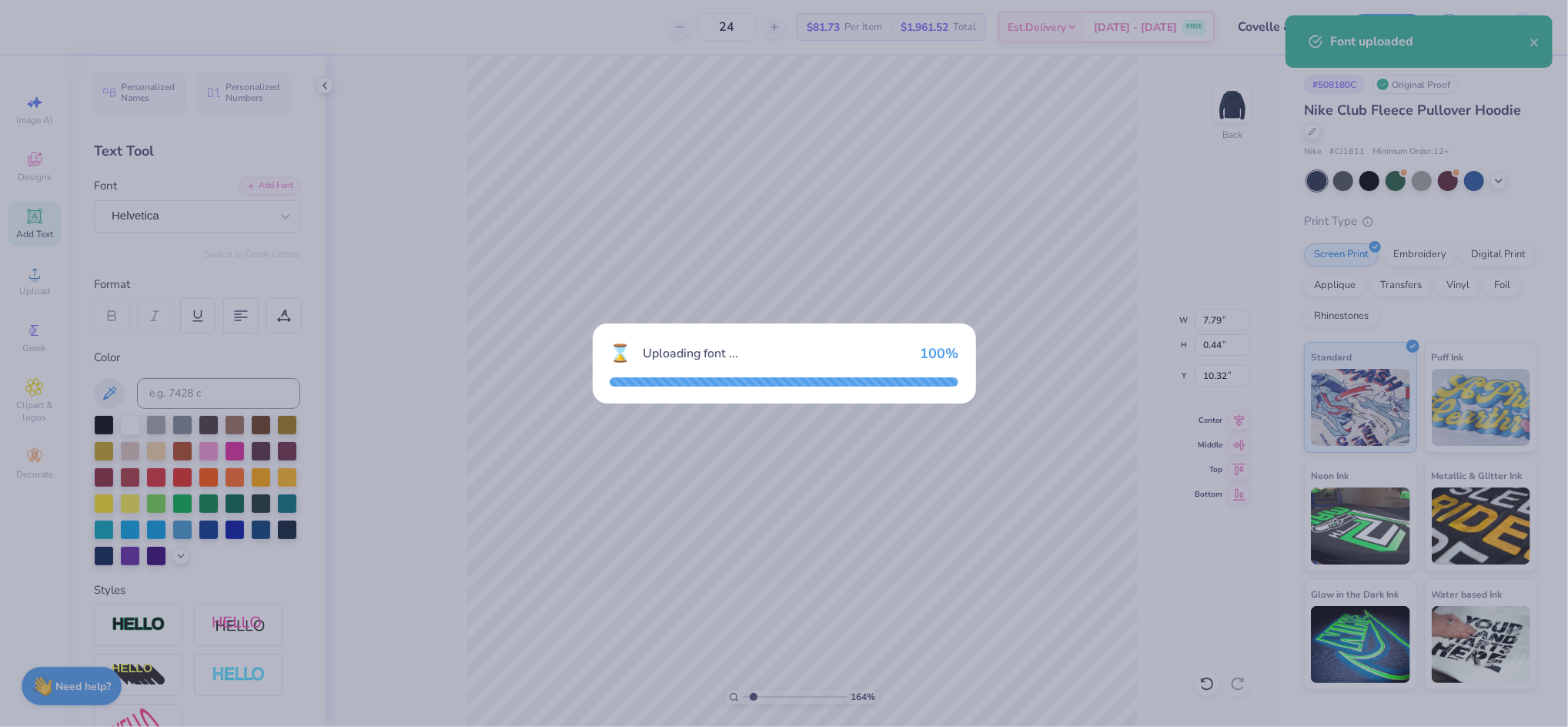
type input "8.54"
type input "0.46"
type input "10.31"
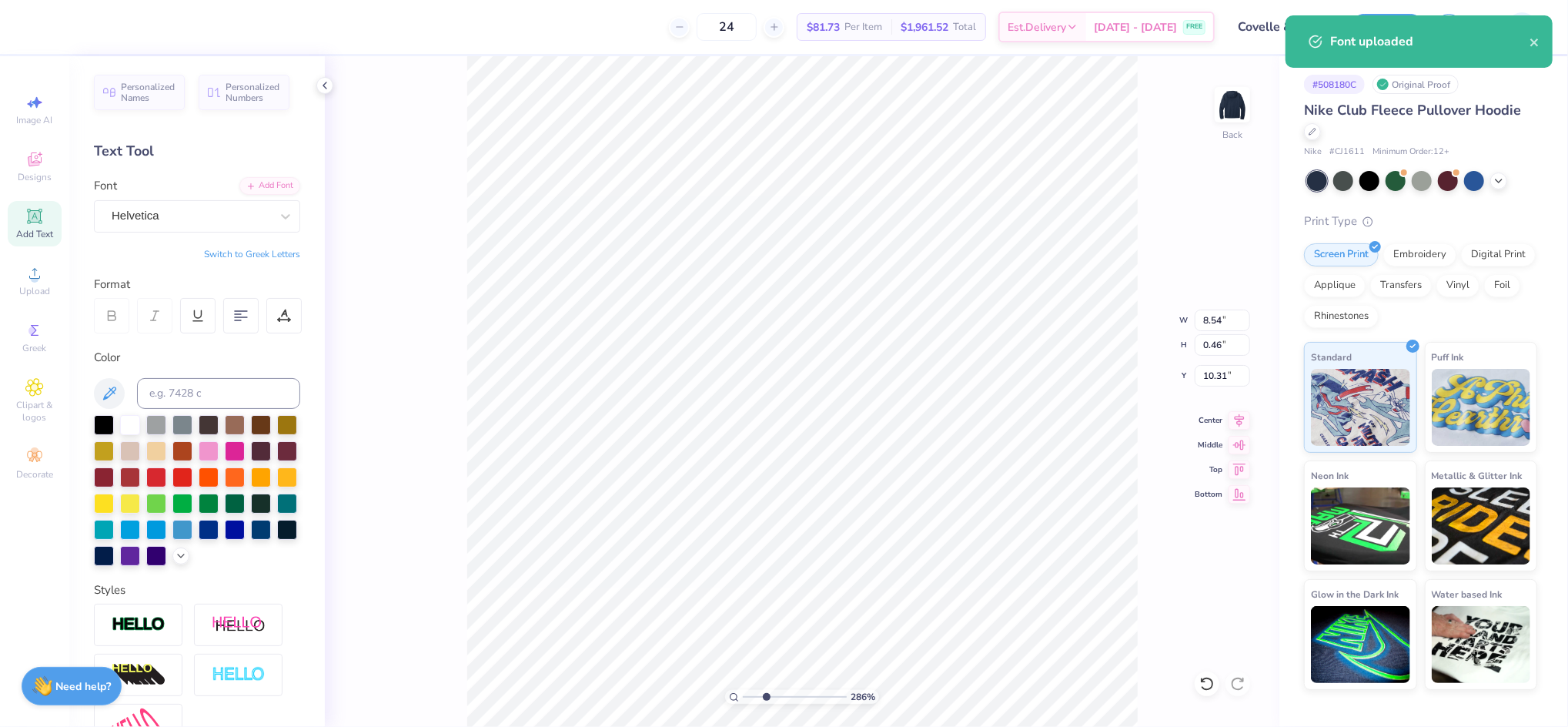
drag, startPoint x: 752, startPoint y: 696, endPoint x: 767, endPoint y: 699, distance: 15.3
type input "2.86"
click at [767, 699] on input "range" at bounding box center [795, 697] width 104 height 14
type input "8.77"
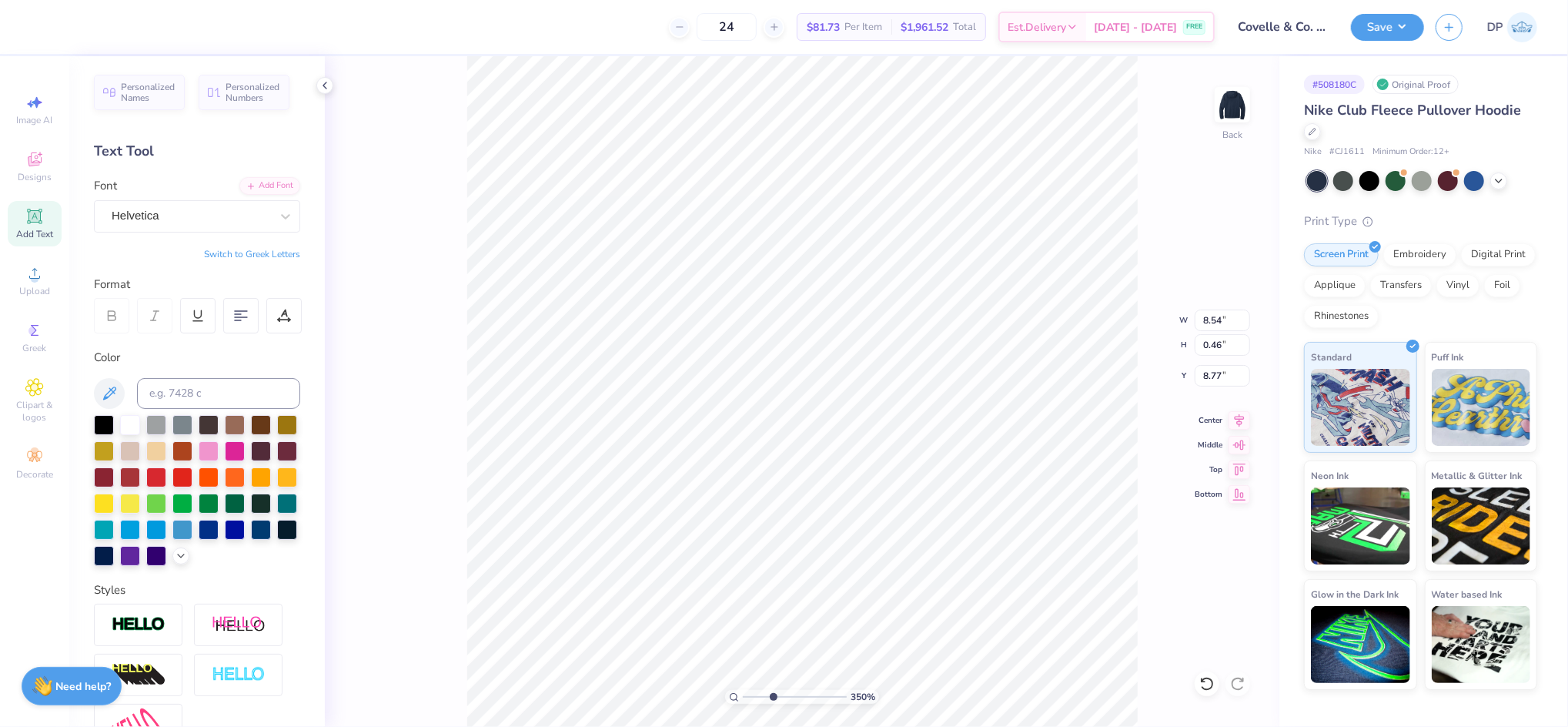
type input "3.5"
click at [772, 698] on input "range" at bounding box center [795, 697] width 104 height 14
type input "6.63"
type input "0.36"
type input "8.15"
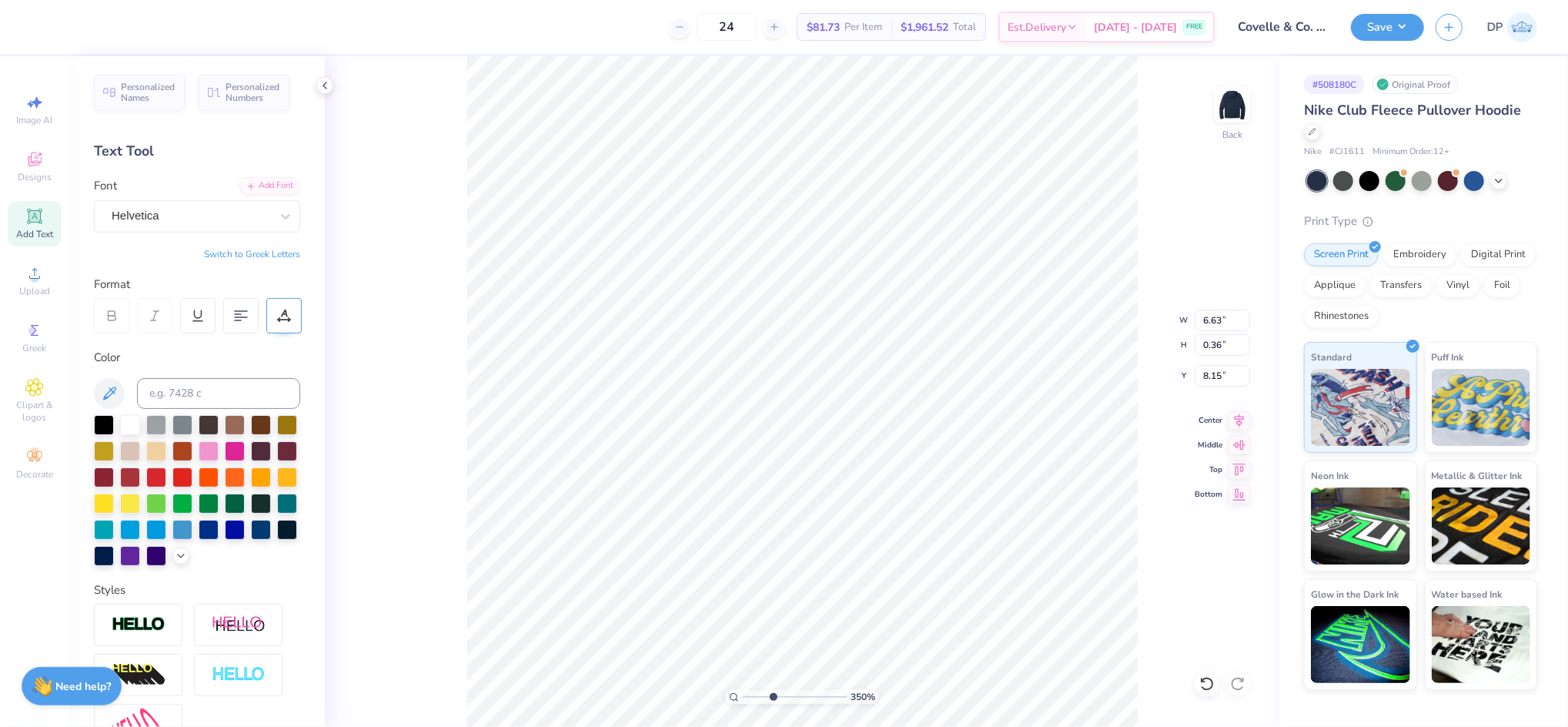
click at [286, 309] on icon at bounding box center [283, 315] width 14 height 14
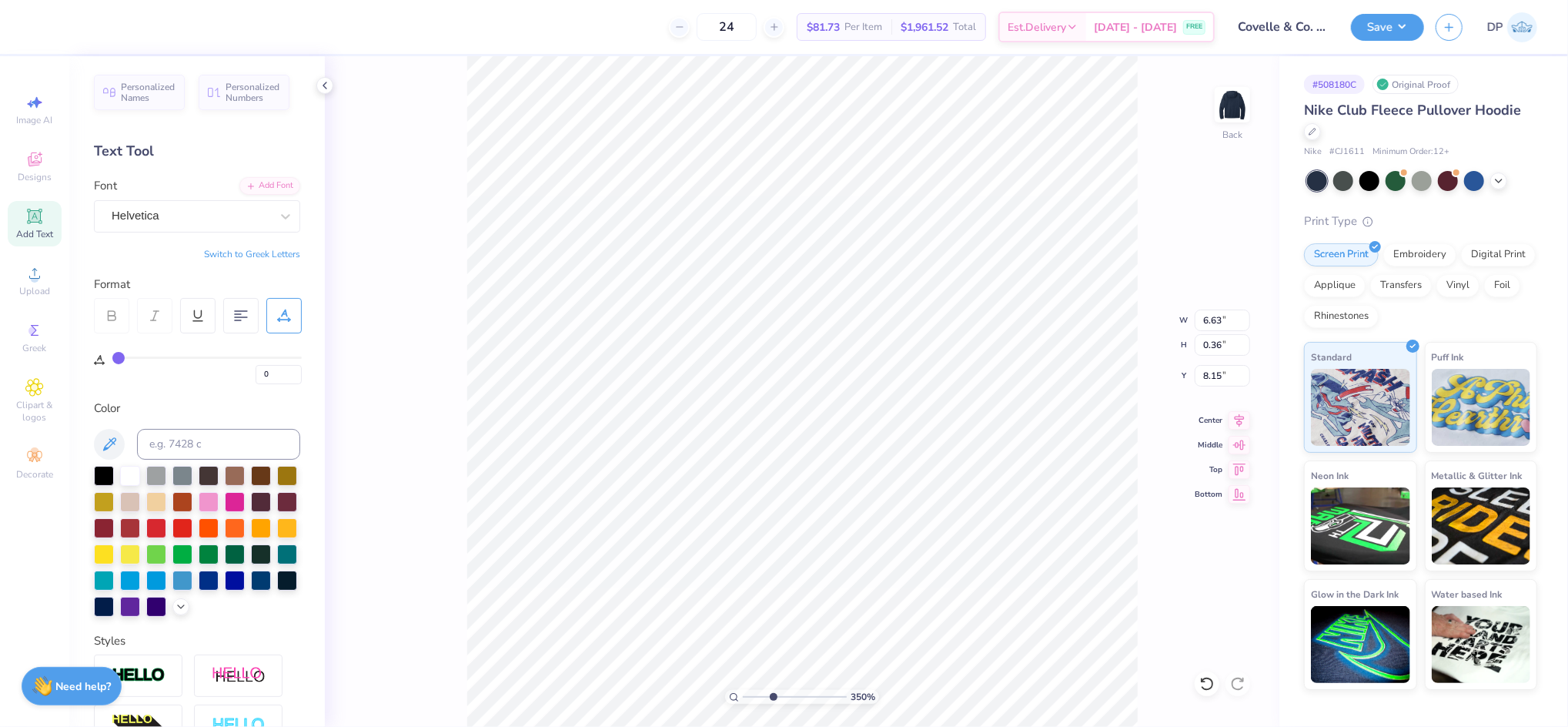
type input "32"
click at [175, 357] on input "range" at bounding box center [206, 358] width 189 height 2
type input "10.41"
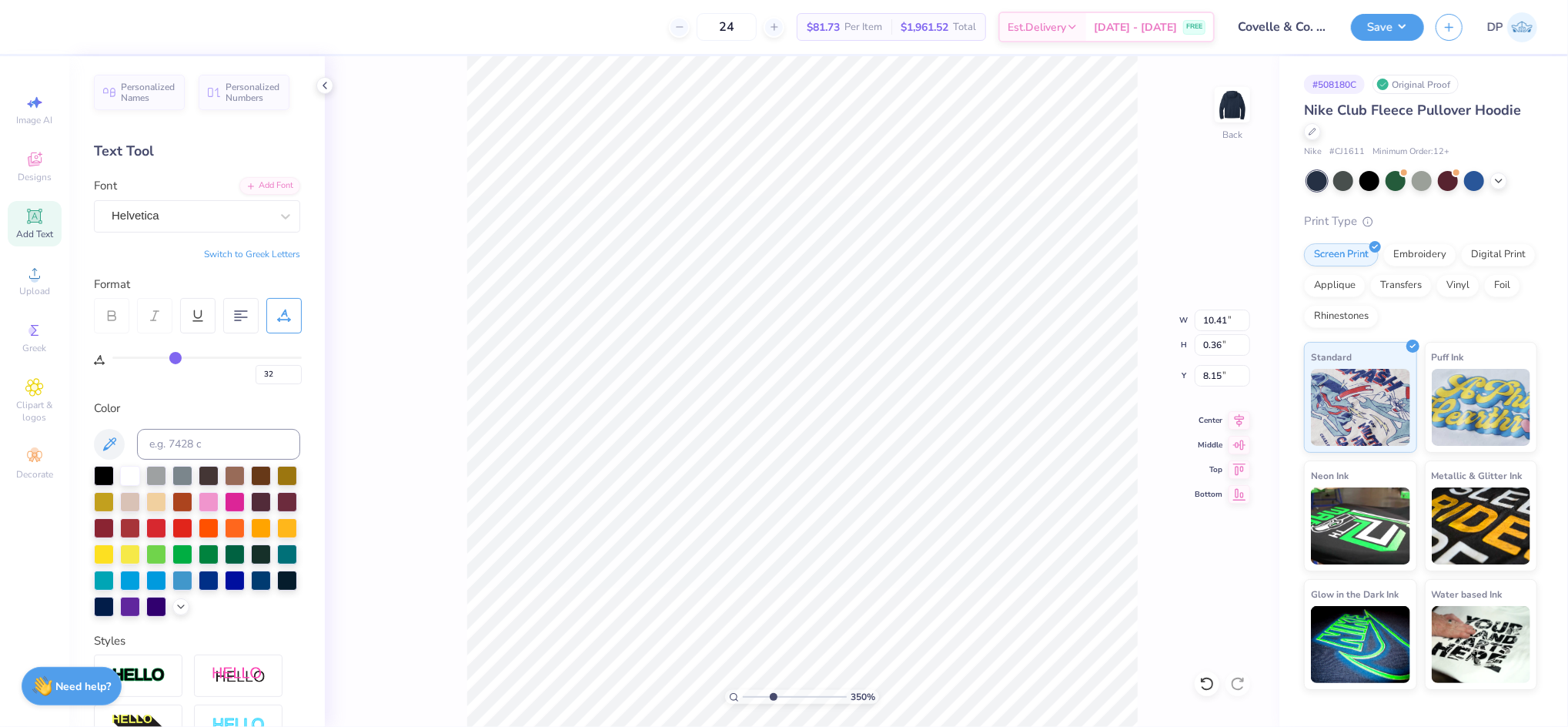
type input "30"
type input "29"
type input "28"
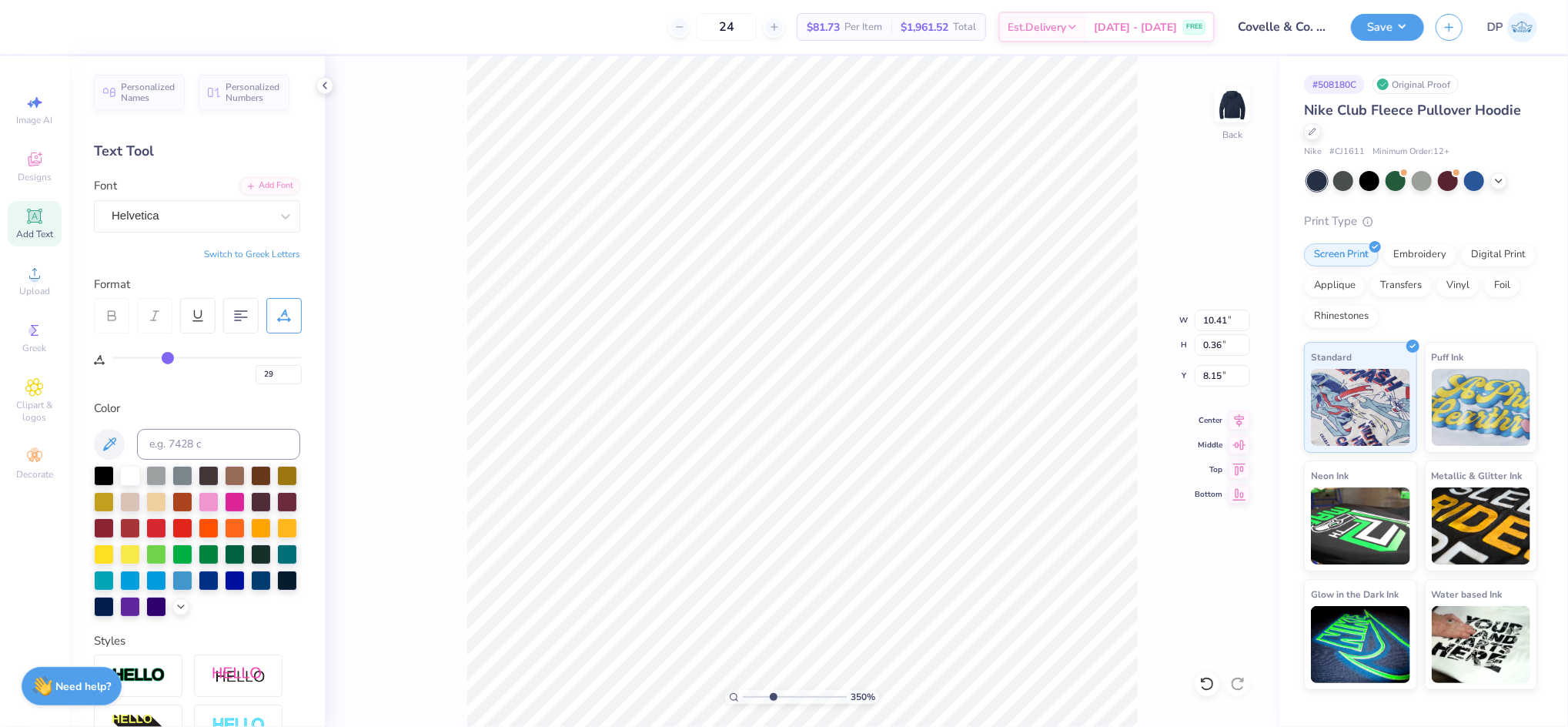
type input "28"
type input "27"
type input "26"
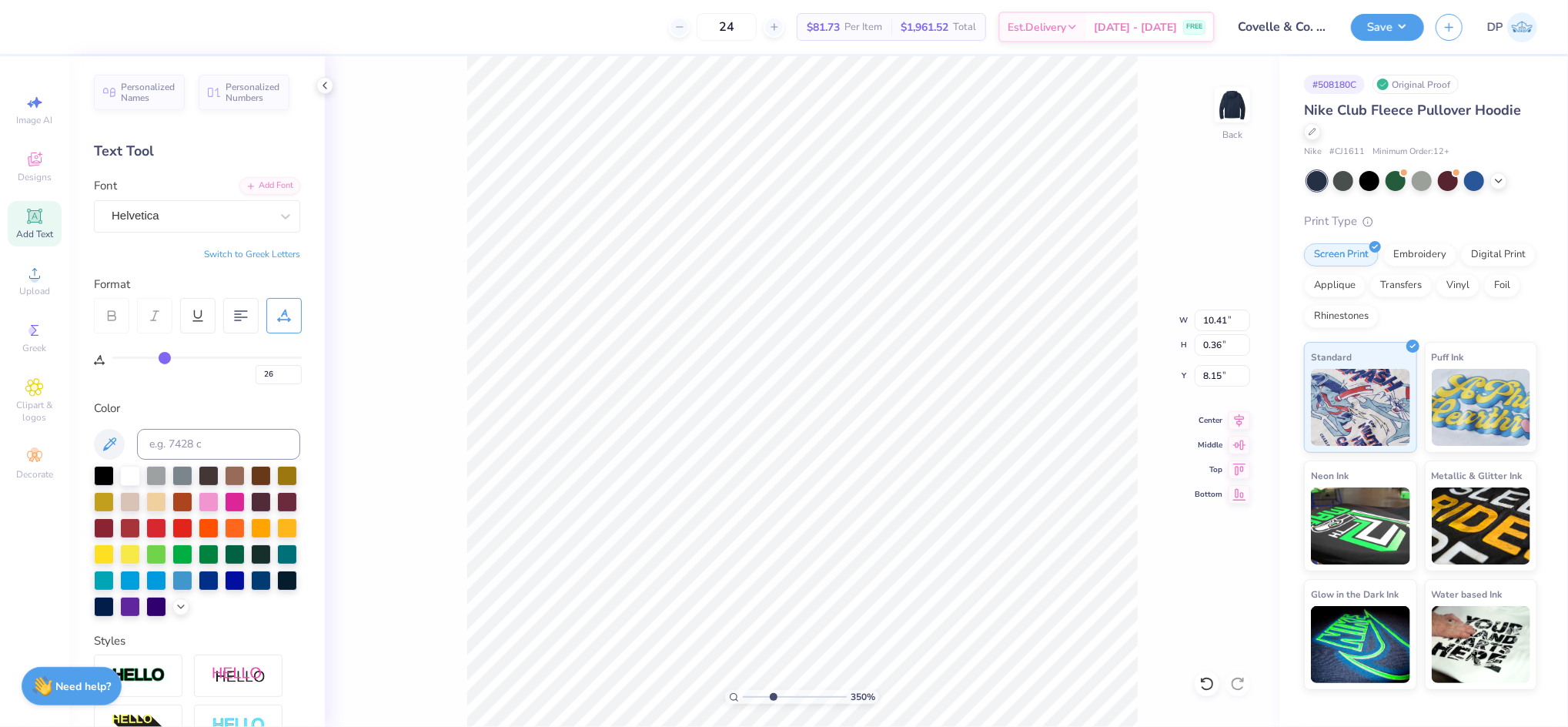
type input "25"
type input "24"
type input "23"
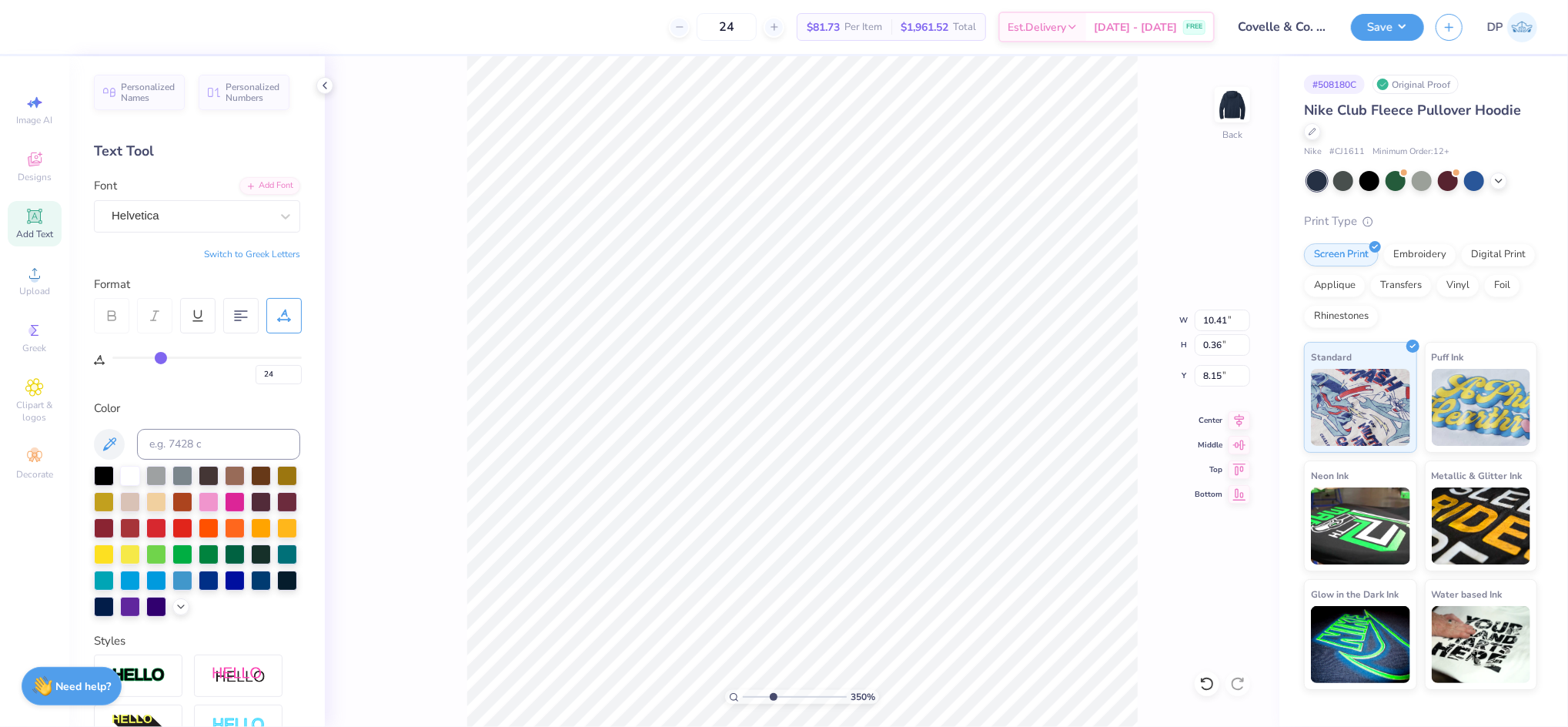
type input "23"
type input "22"
type input "21"
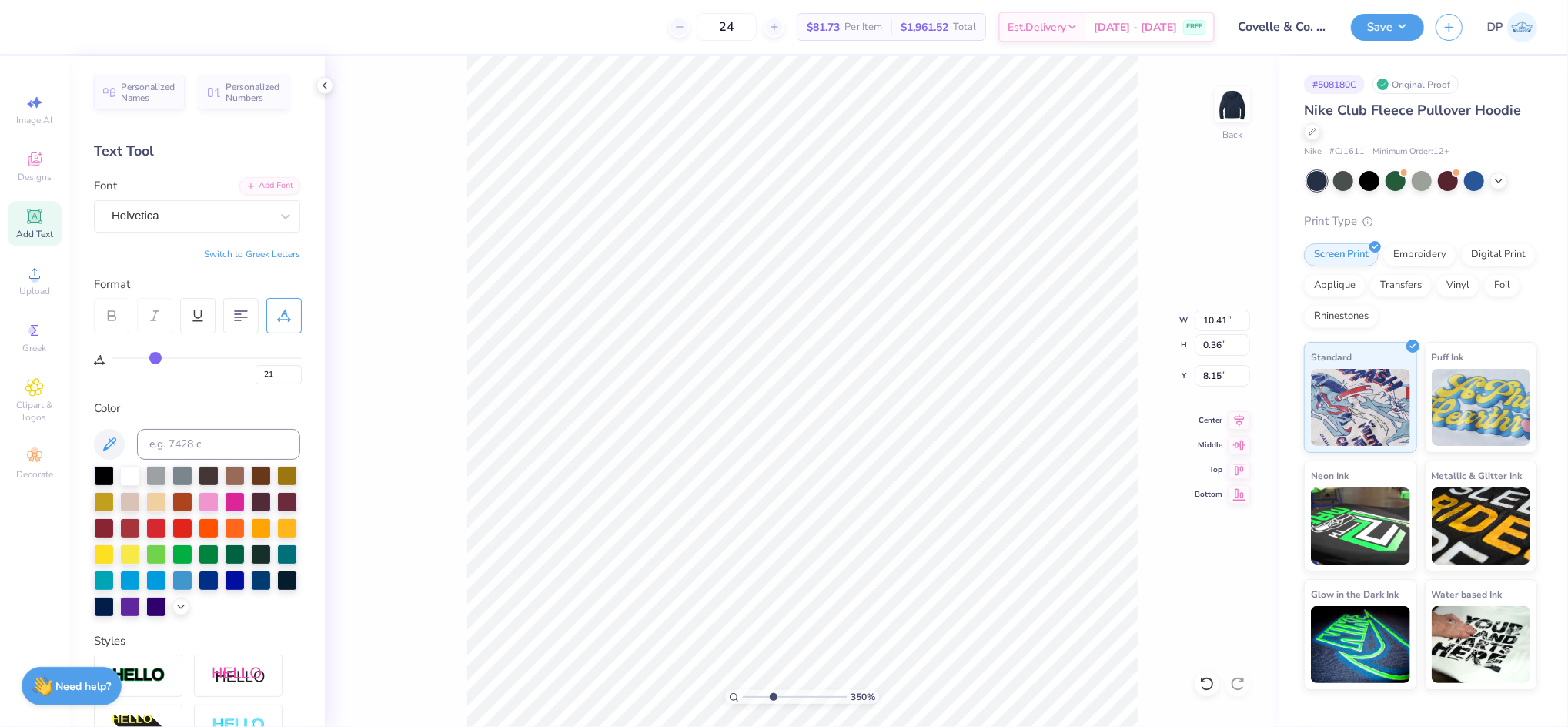
drag, startPoint x: 174, startPoint y: 358, endPoint x: 154, endPoint y: 356, distance: 20.1
type input "21"
click at [154, 357] on input "range" at bounding box center [206, 358] width 189 height 2
type input "9.15"
type input "20"
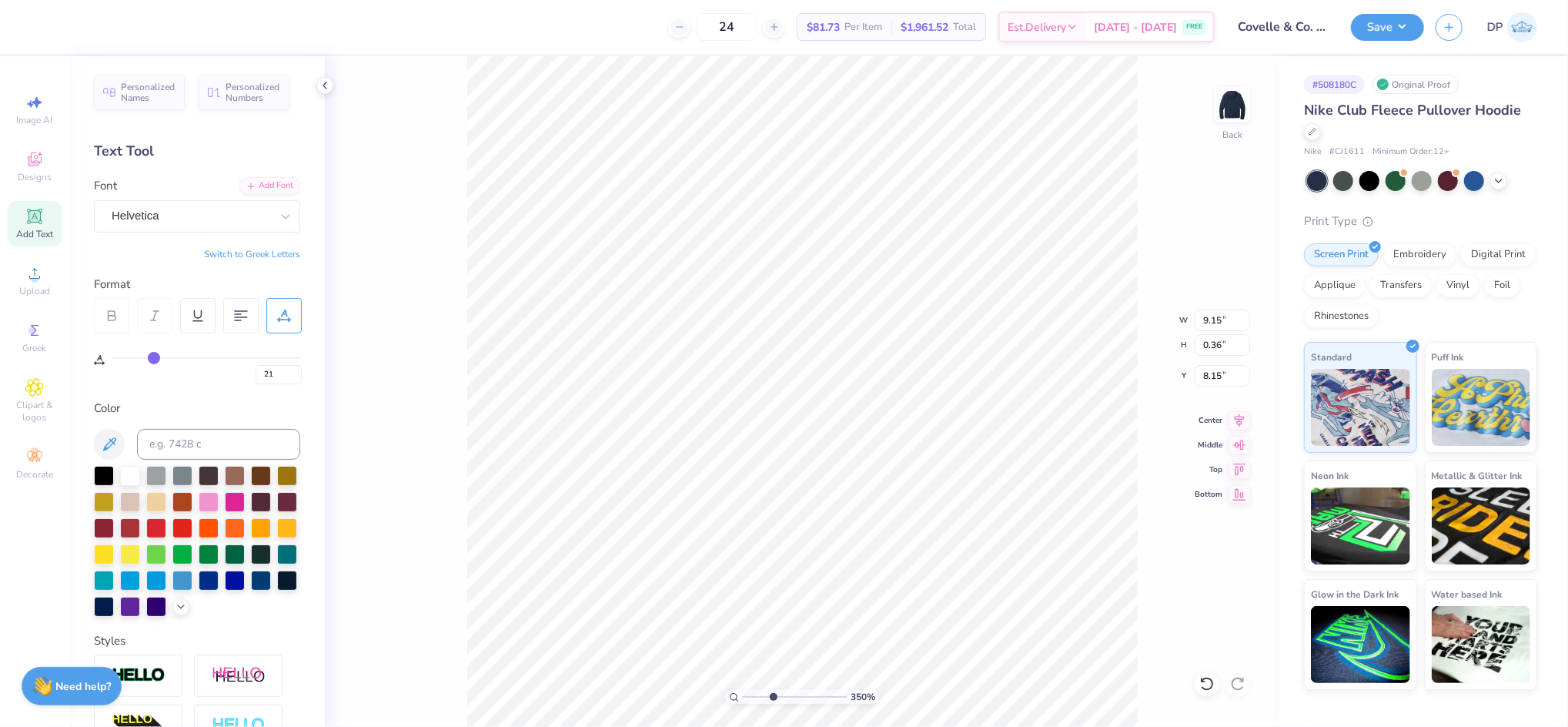
type input "20"
type input "21"
type input "22"
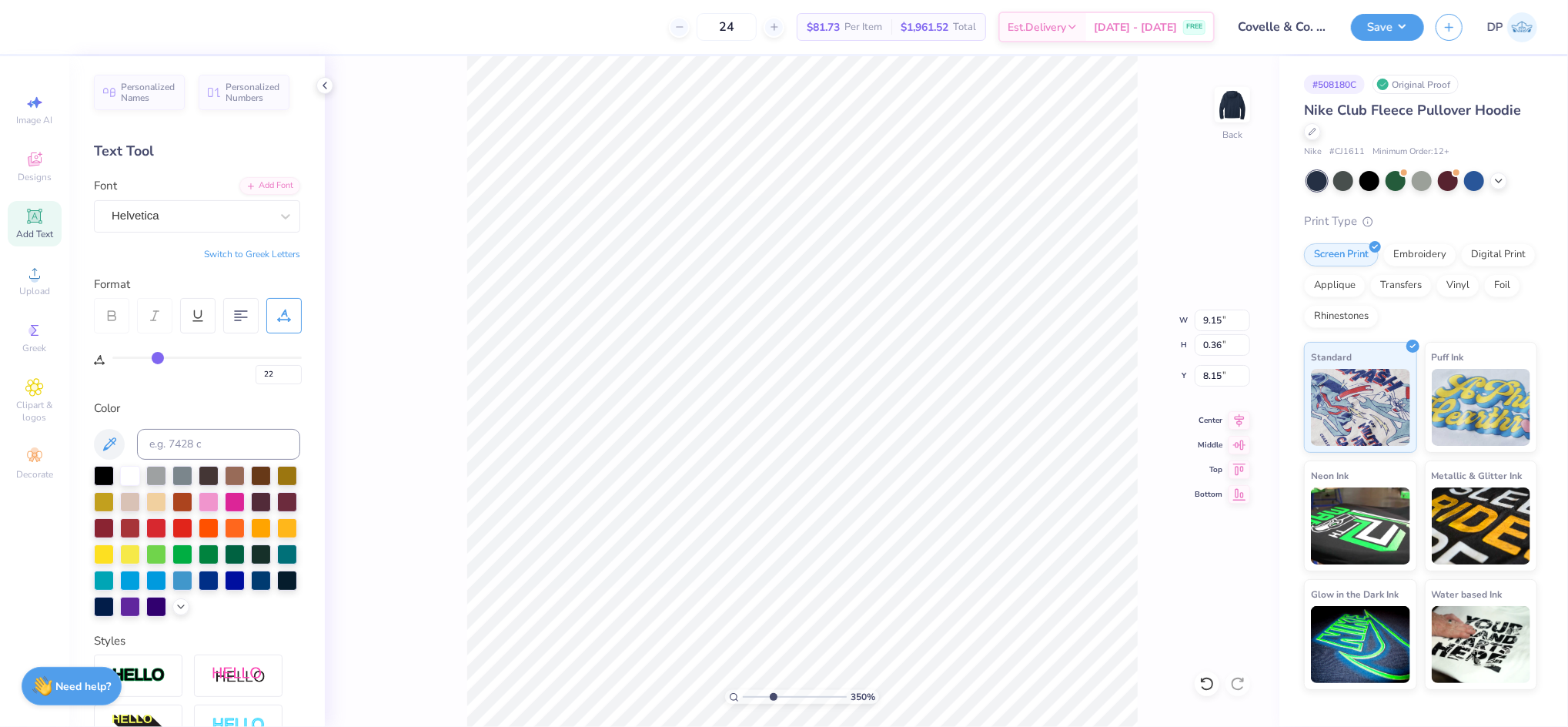
type input "23"
type input "24"
type input "25"
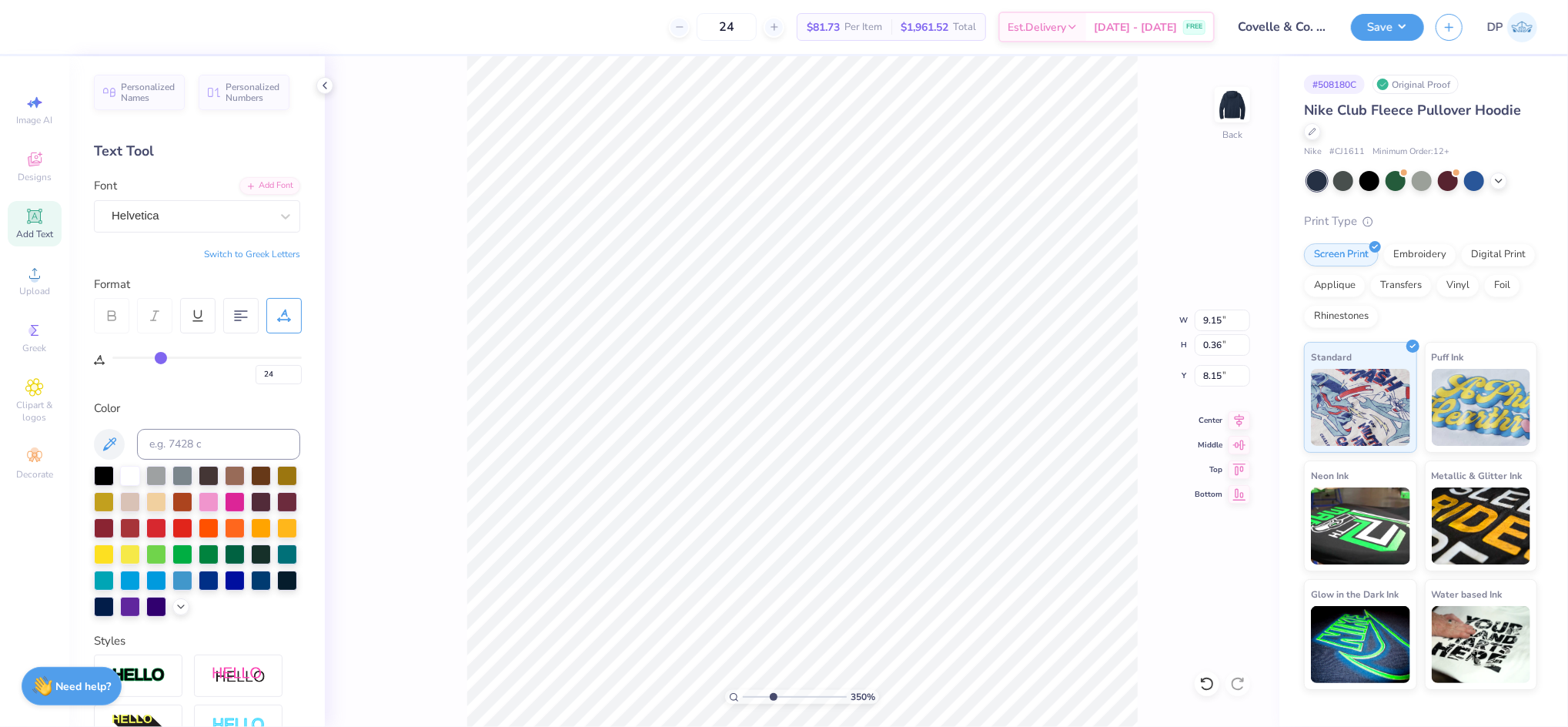
type input "25"
type input "26"
drag, startPoint x: 154, startPoint y: 357, endPoint x: 164, endPoint y: 360, distance: 10.4
type input "26"
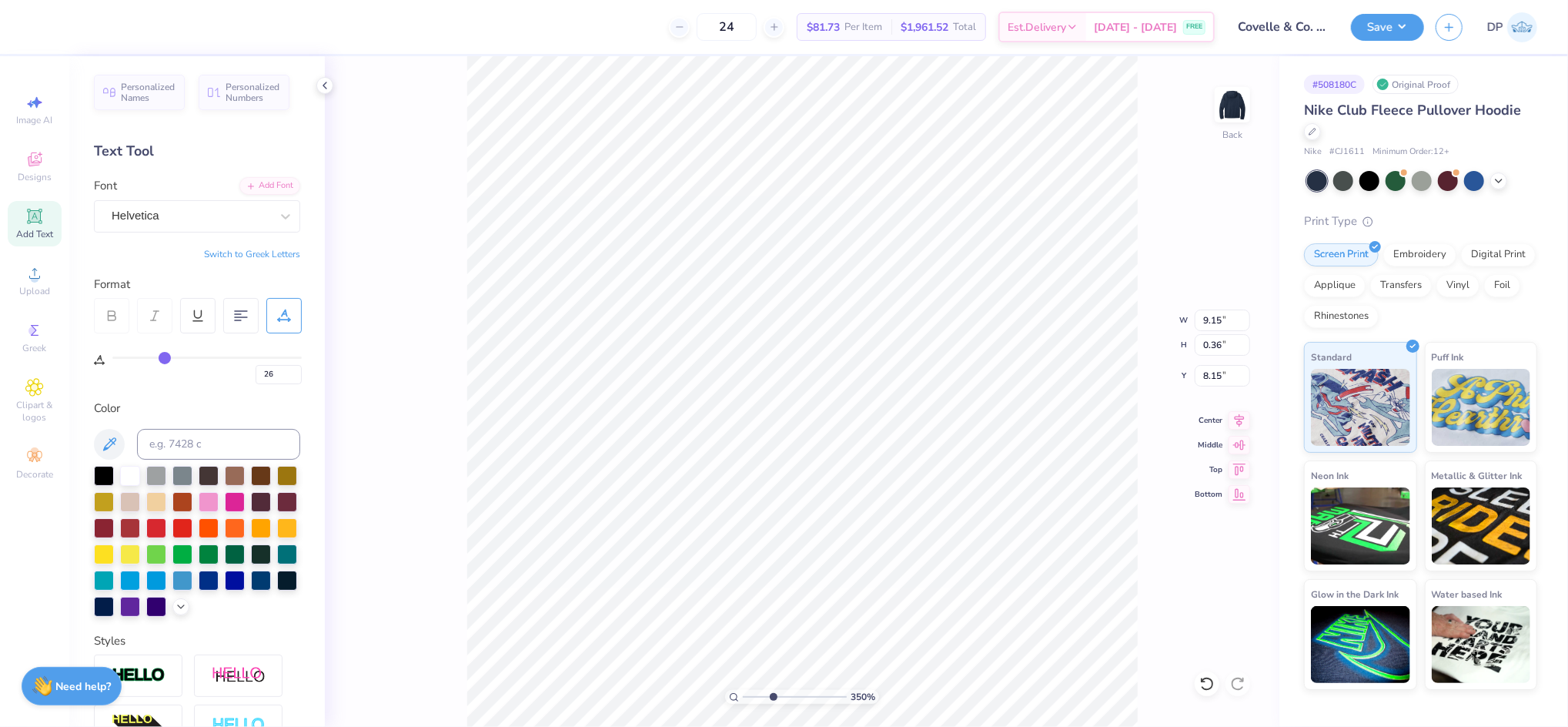
click at [164, 359] on input "range" at bounding box center [206, 358] width 189 height 2
type input "9.74"
type input "24"
type input "23"
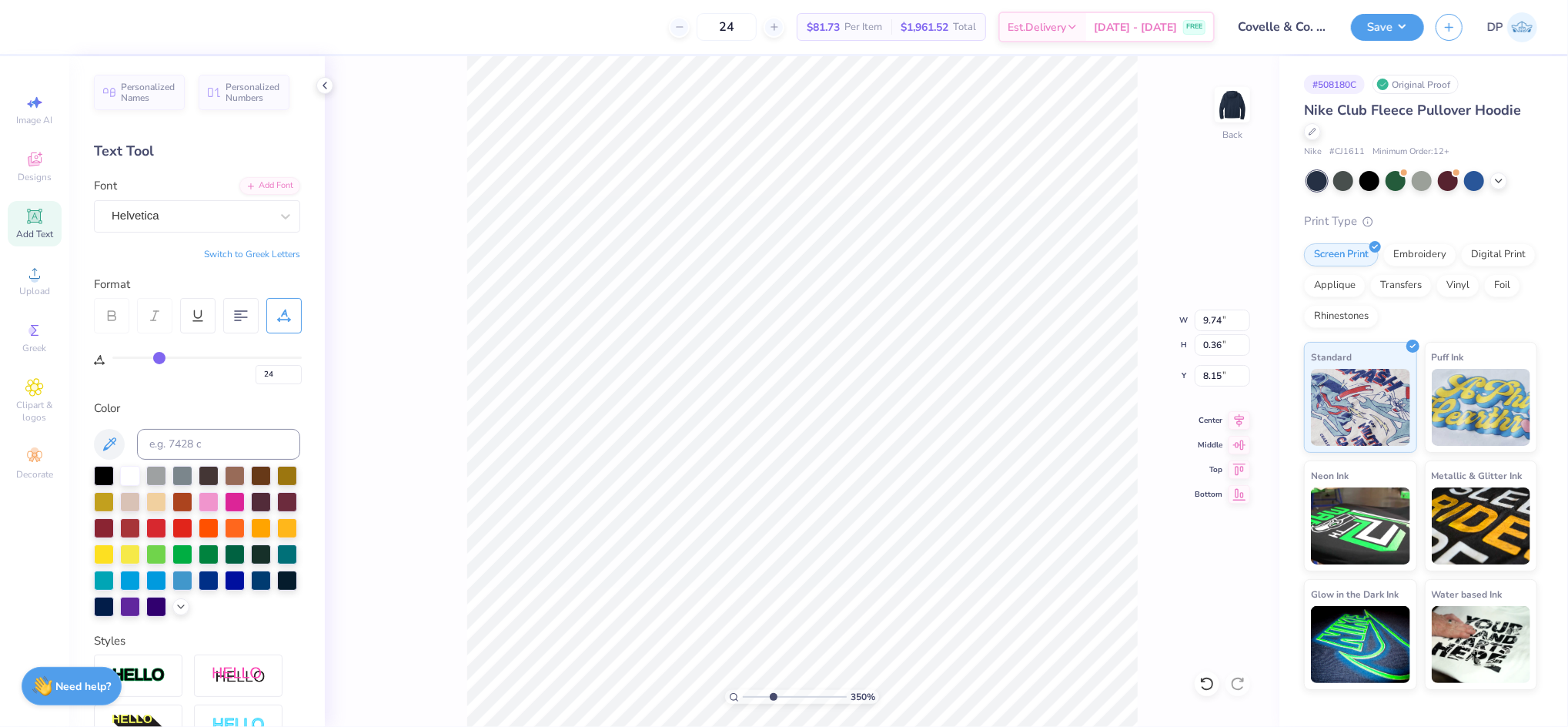
type input "23"
type input "22"
click at [156, 357] on input "range" at bounding box center [206, 358] width 189 height 2
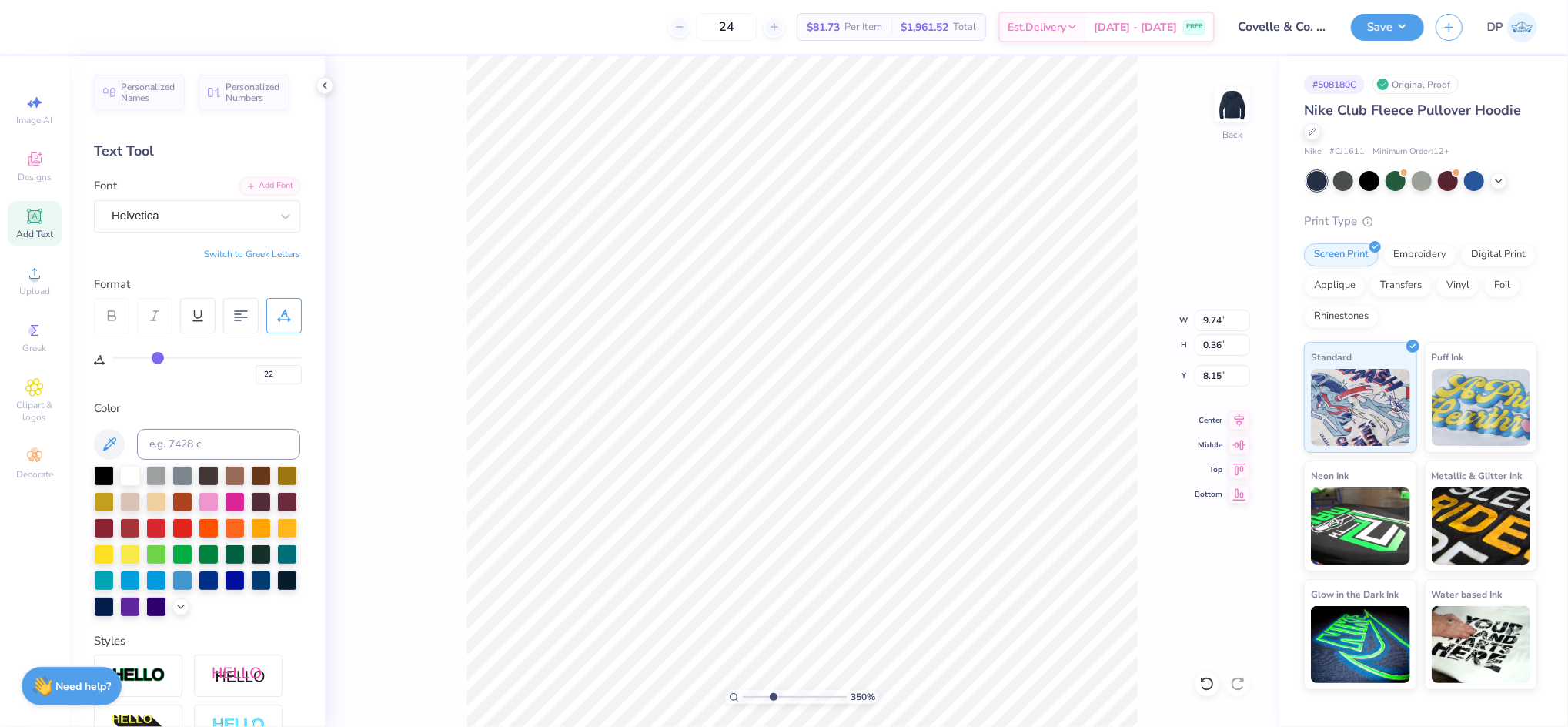
type input "9.27"
type input "18"
type input "17"
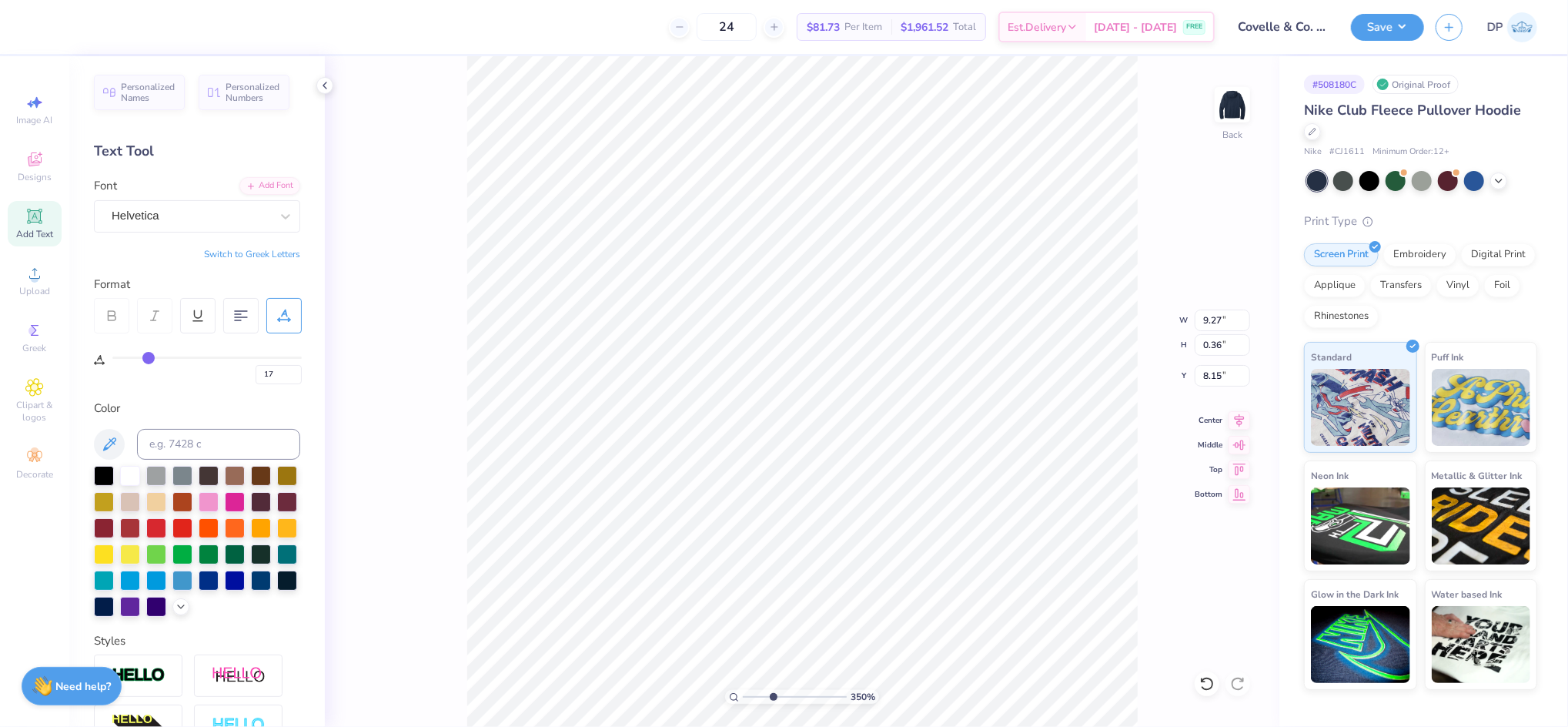
type input "16"
click at [146, 357] on input "range" at bounding box center [206, 358] width 189 height 2
type input "9.09"
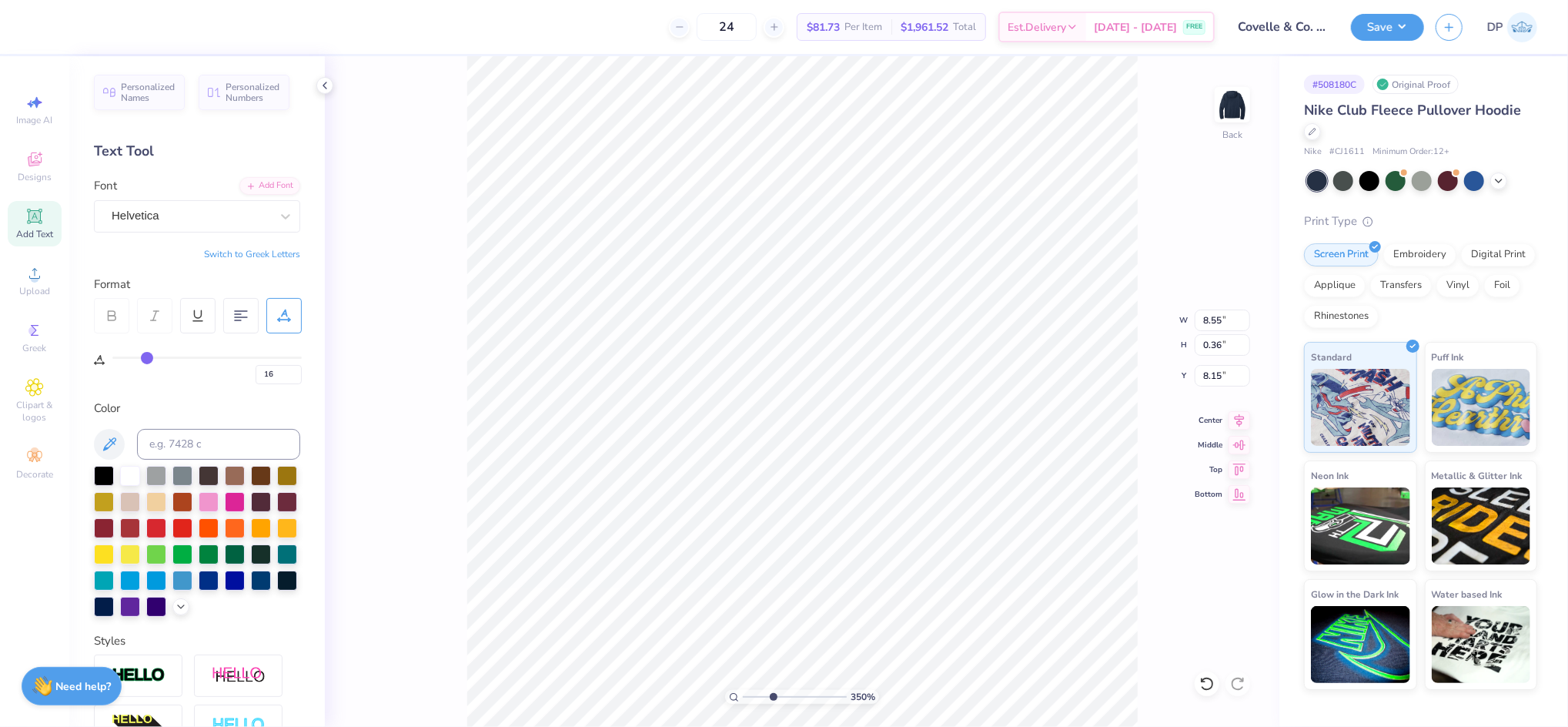
type input "0.38"
type input "17"
type input "18"
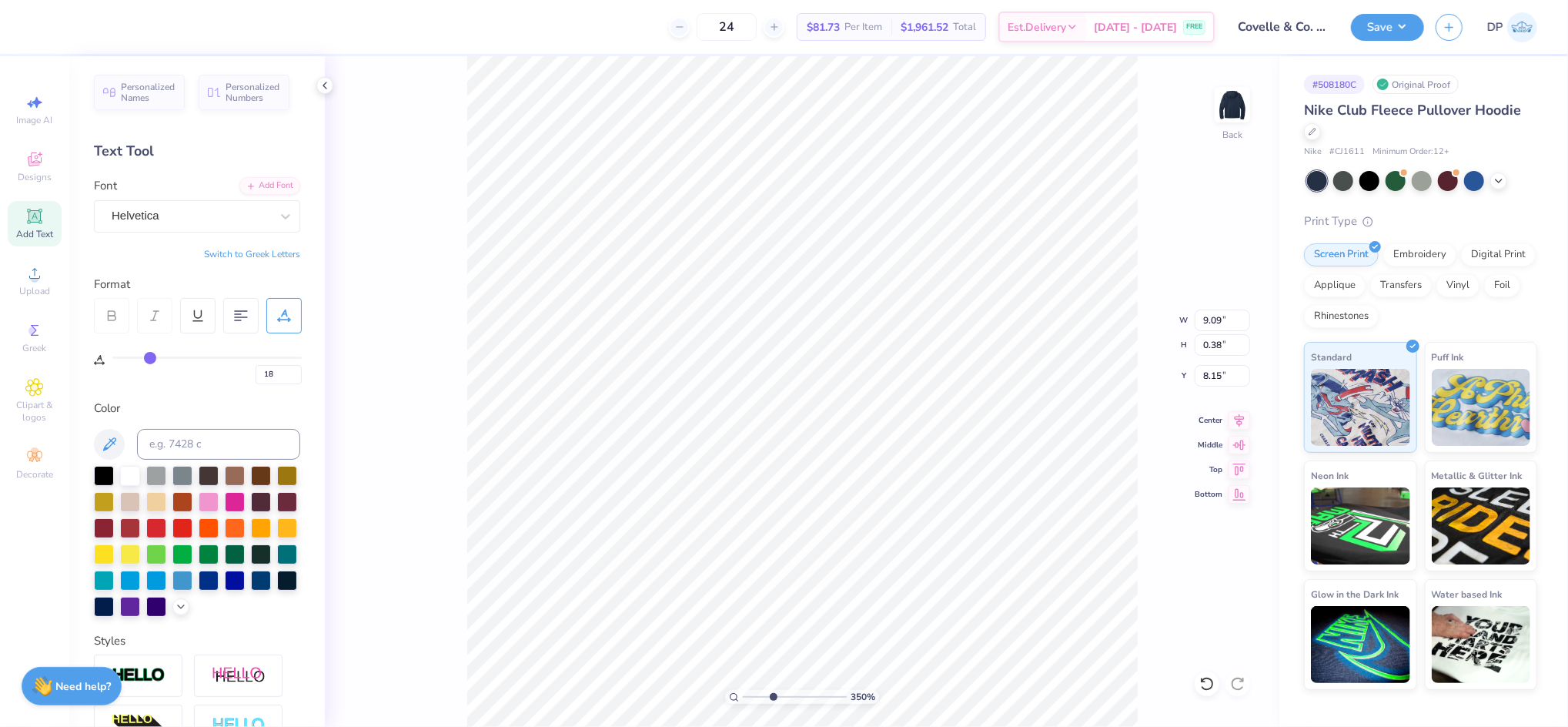
type input "19"
type input "20"
type input "9.46"
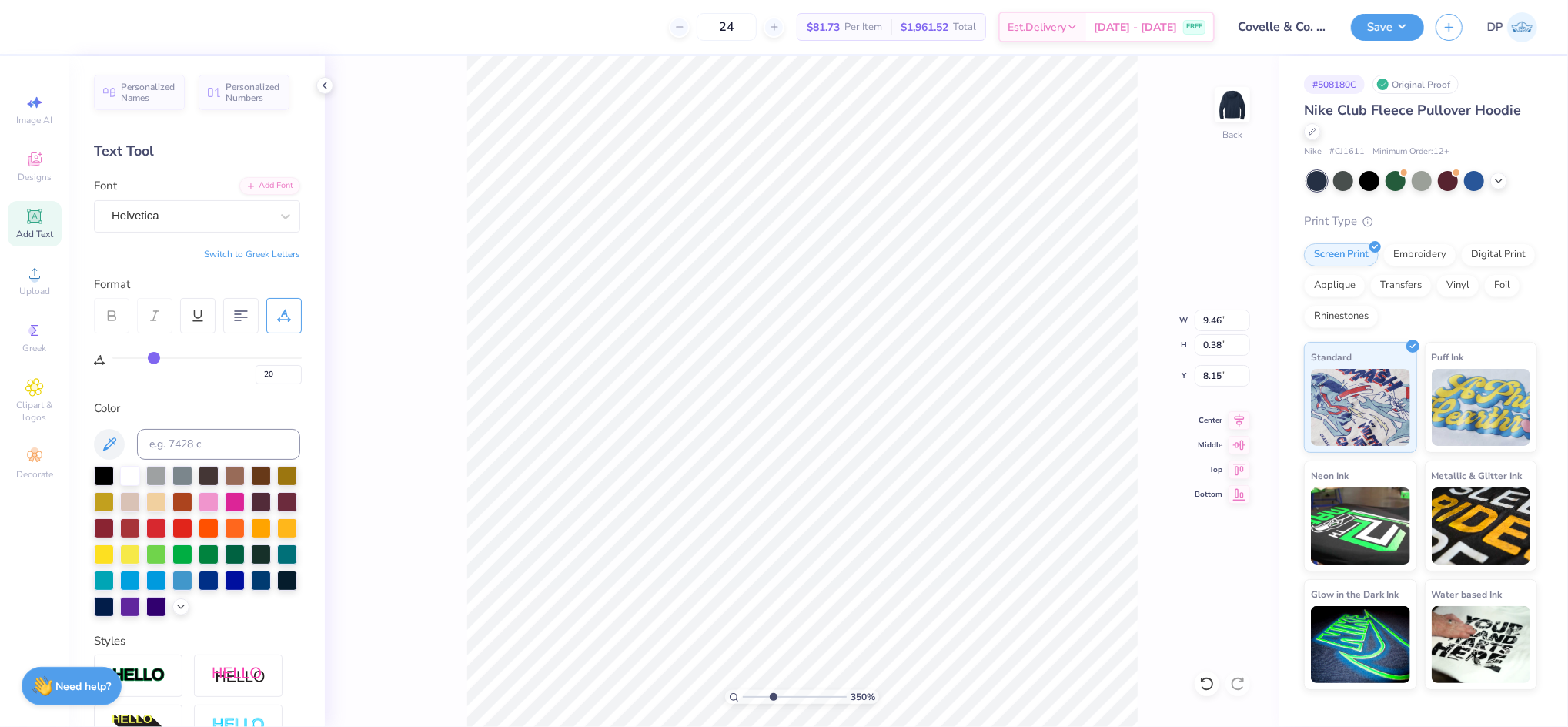
type input "20"
click at [154, 359] on input "range" at bounding box center [206, 358] width 189 height 2
type input "9.59"
type input "18"
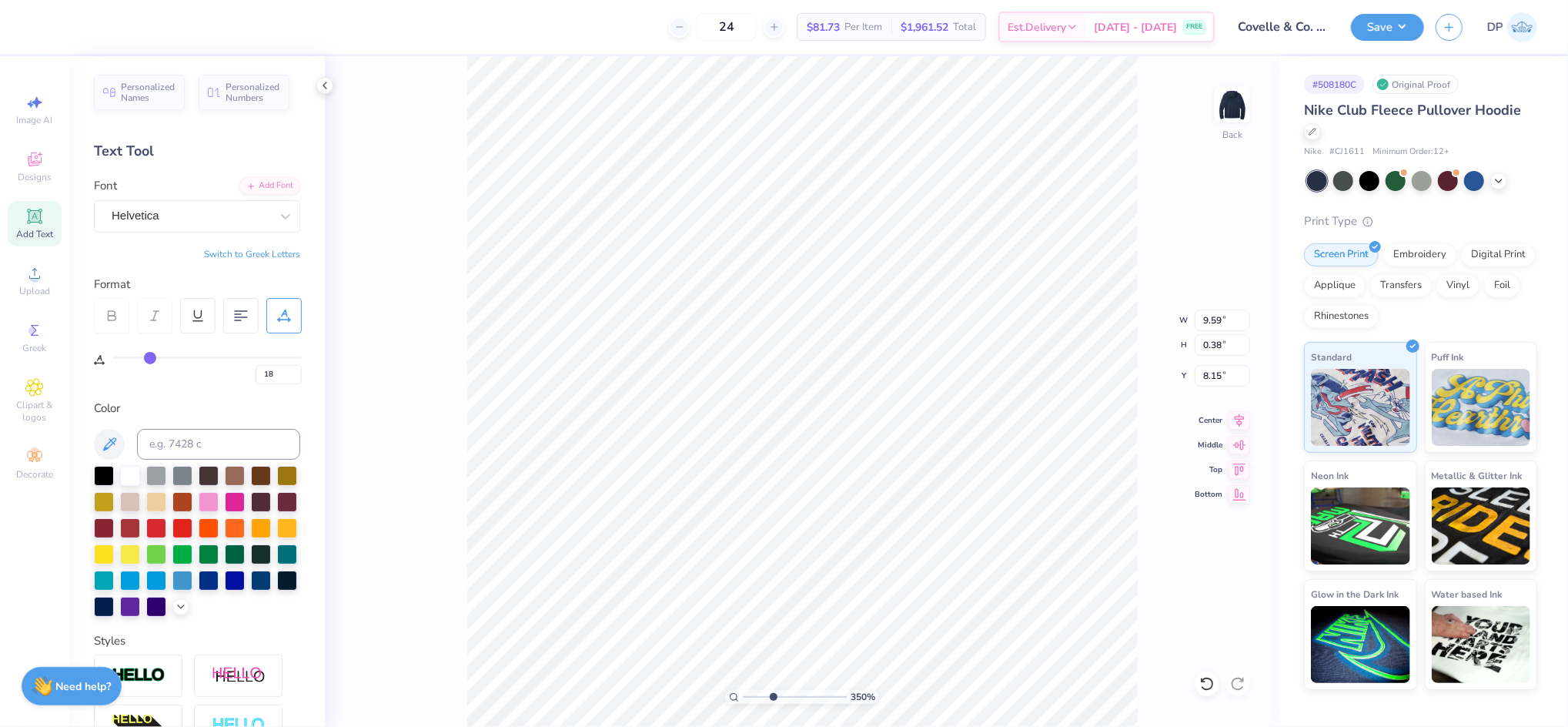
type input "17"
type input "16"
type input "15"
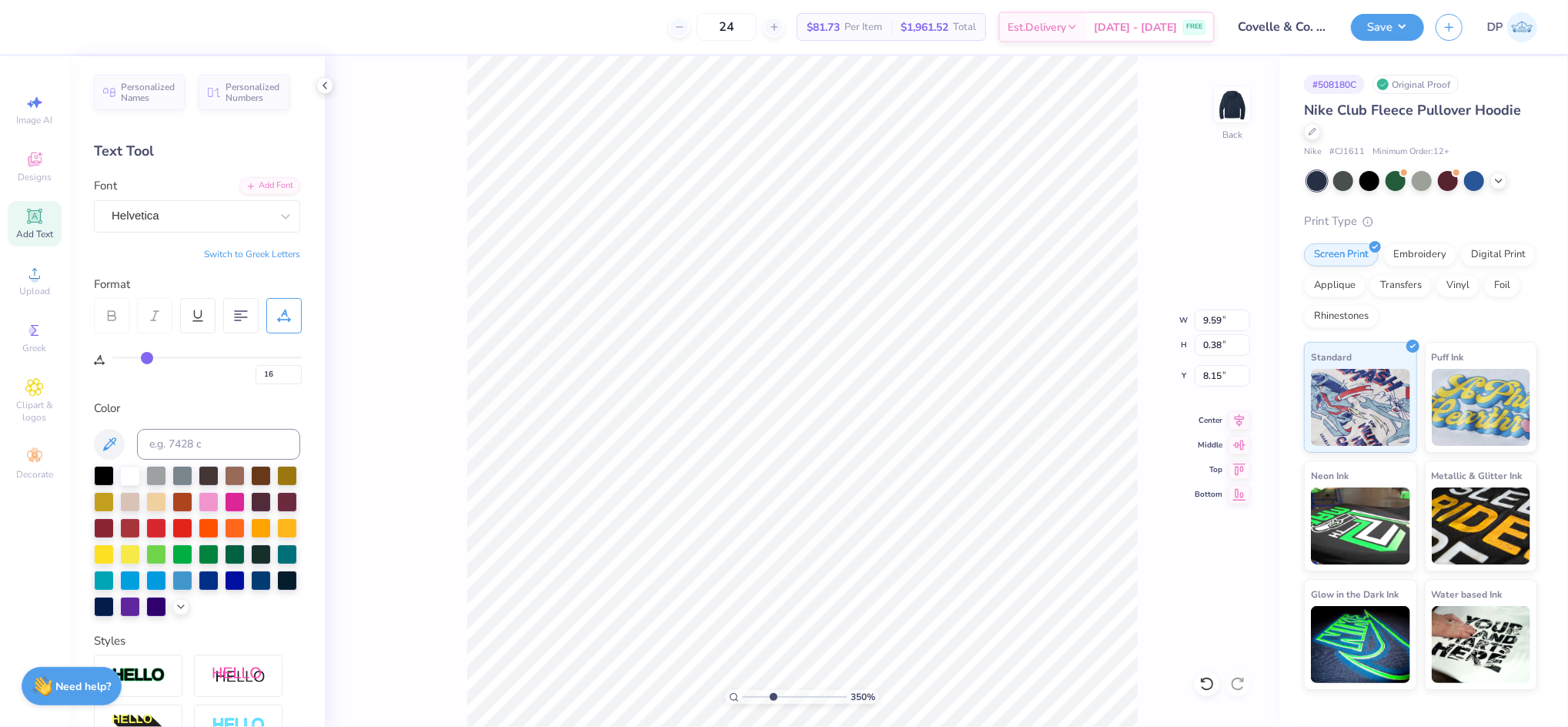
type input "15"
click at [145, 357] on input "range" at bounding box center [206, 358] width 189 height 2
type input "8.96"
type input "8.12"
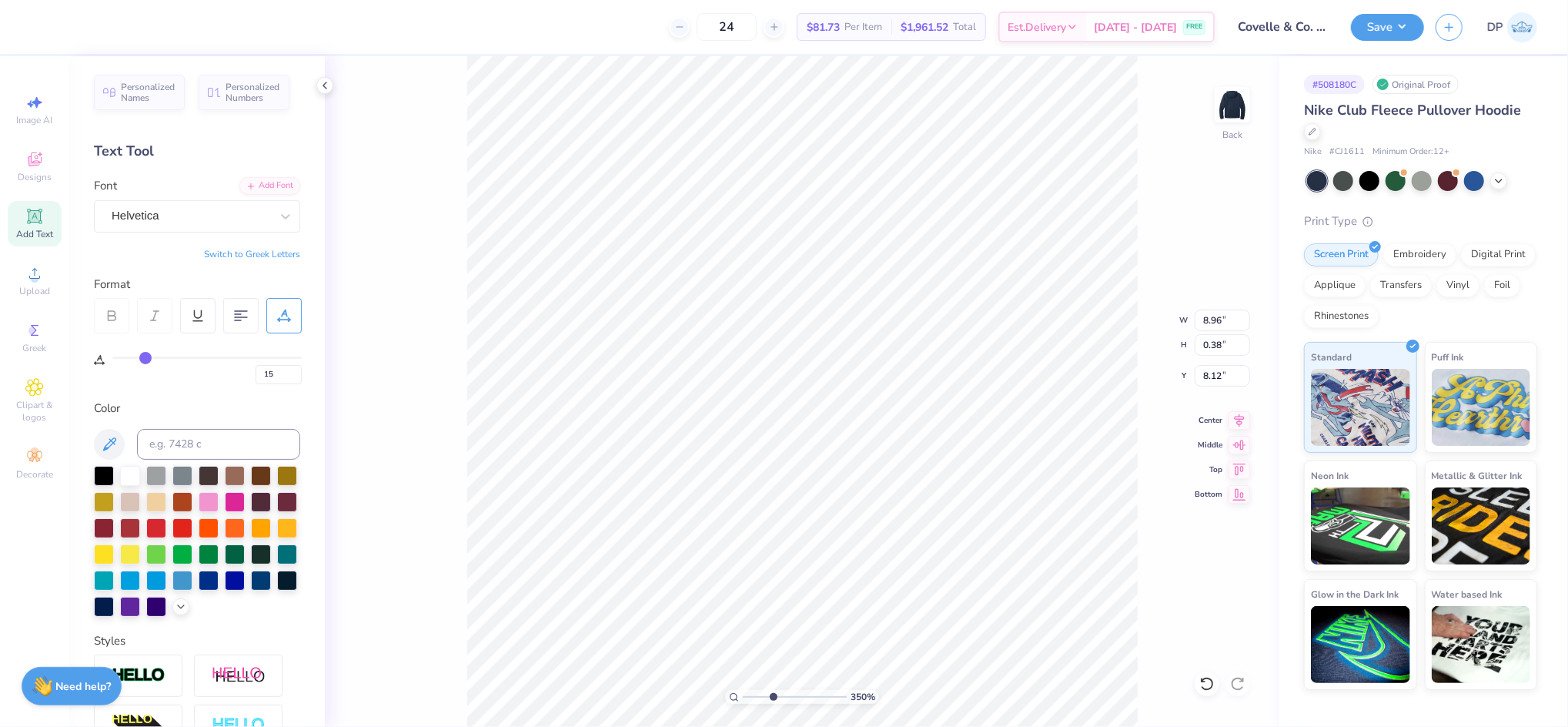
type input "16"
type input "17"
type input "18"
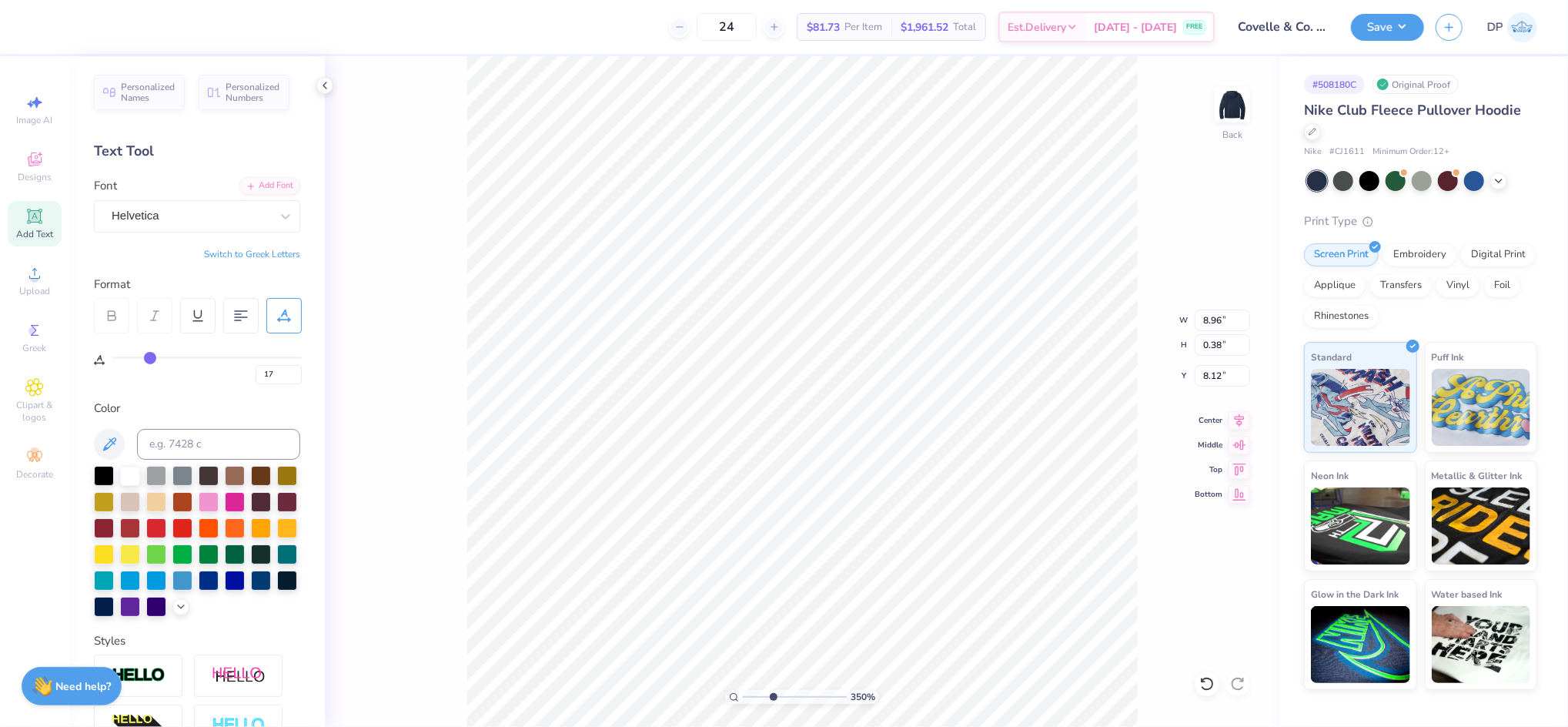
type input "18"
type input "19"
type input "20"
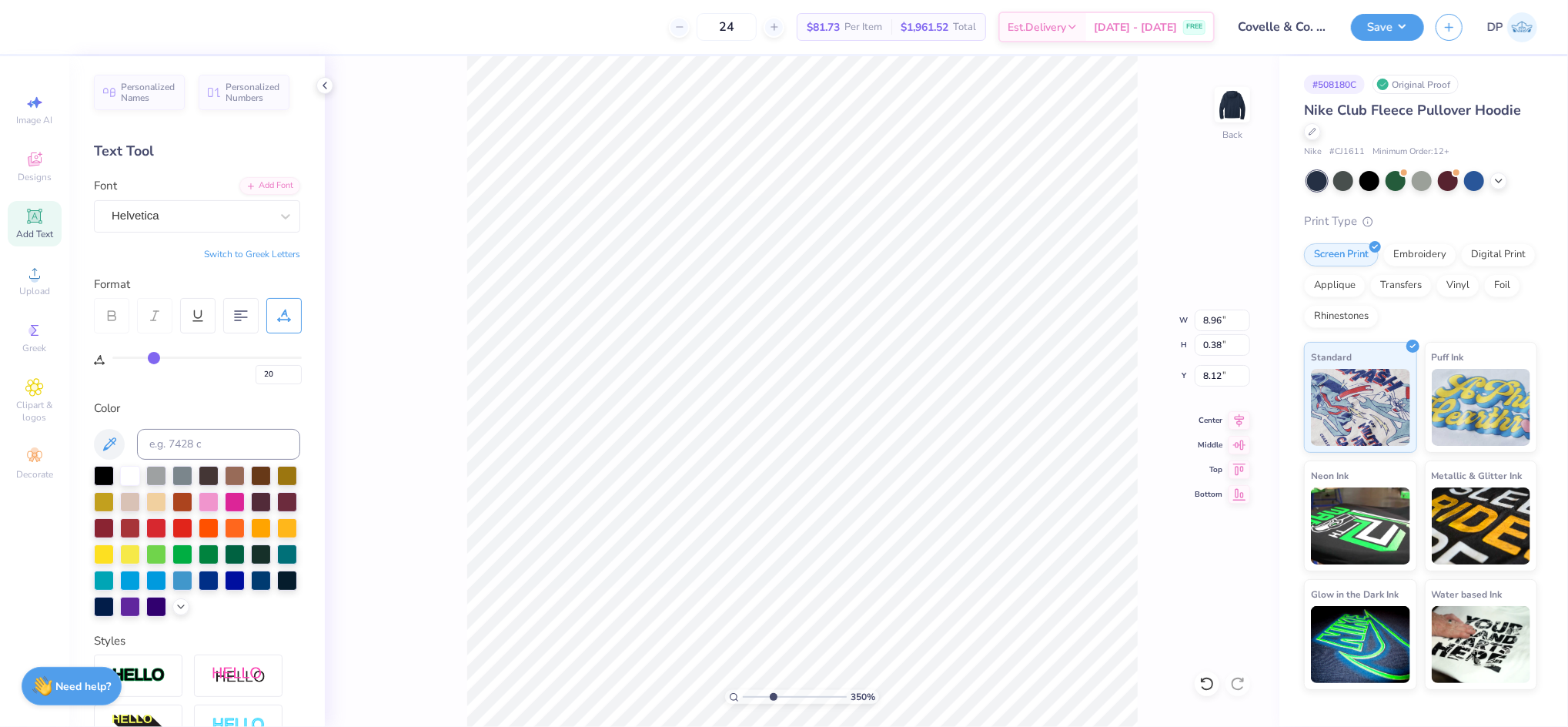
type input "21"
drag, startPoint x: 143, startPoint y: 361, endPoint x: 154, endPoint y: 363, distance: 11.2
type input "21"
click at [154, 359] on input "range" at bounding box center [206, 358] width 189 height 2
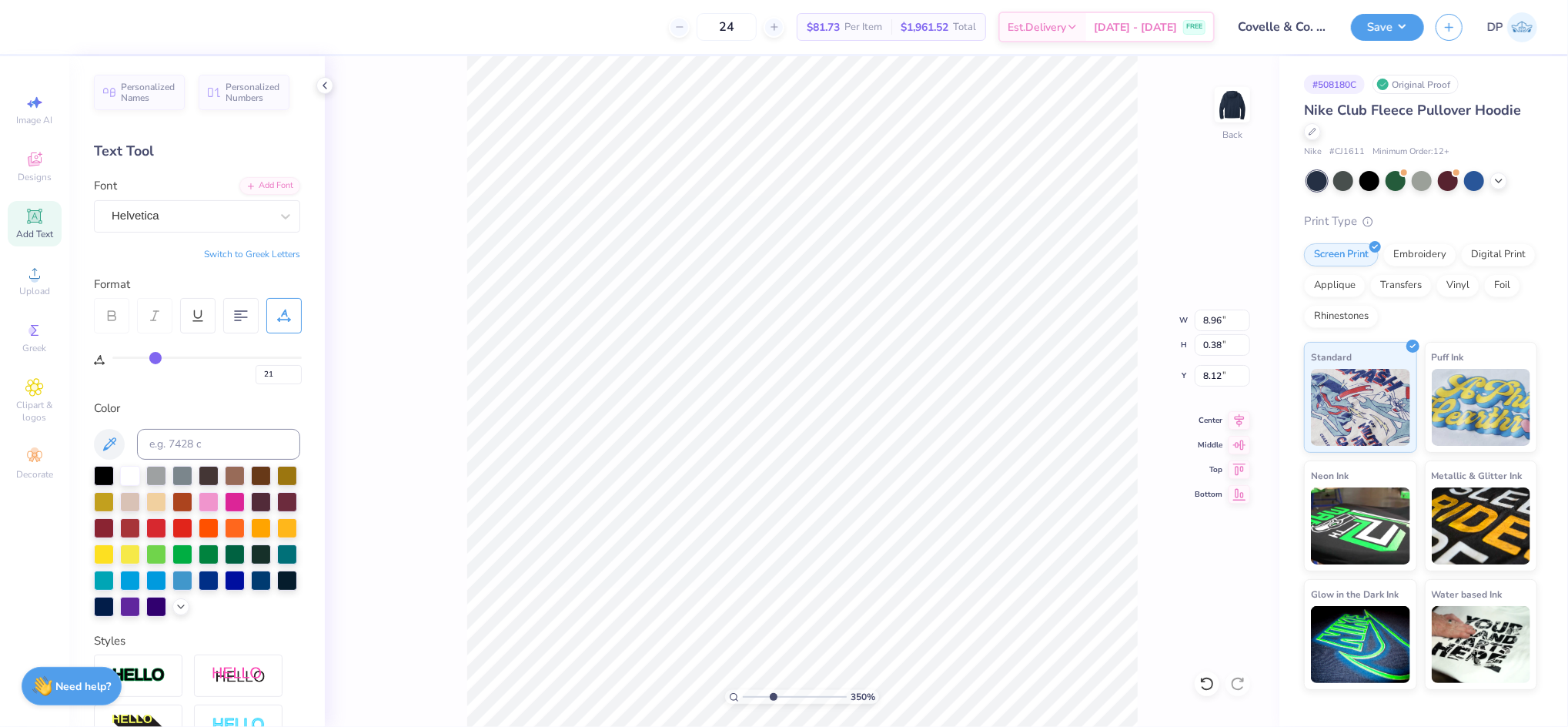
type input "9.72"
type input "20"
type input "19"
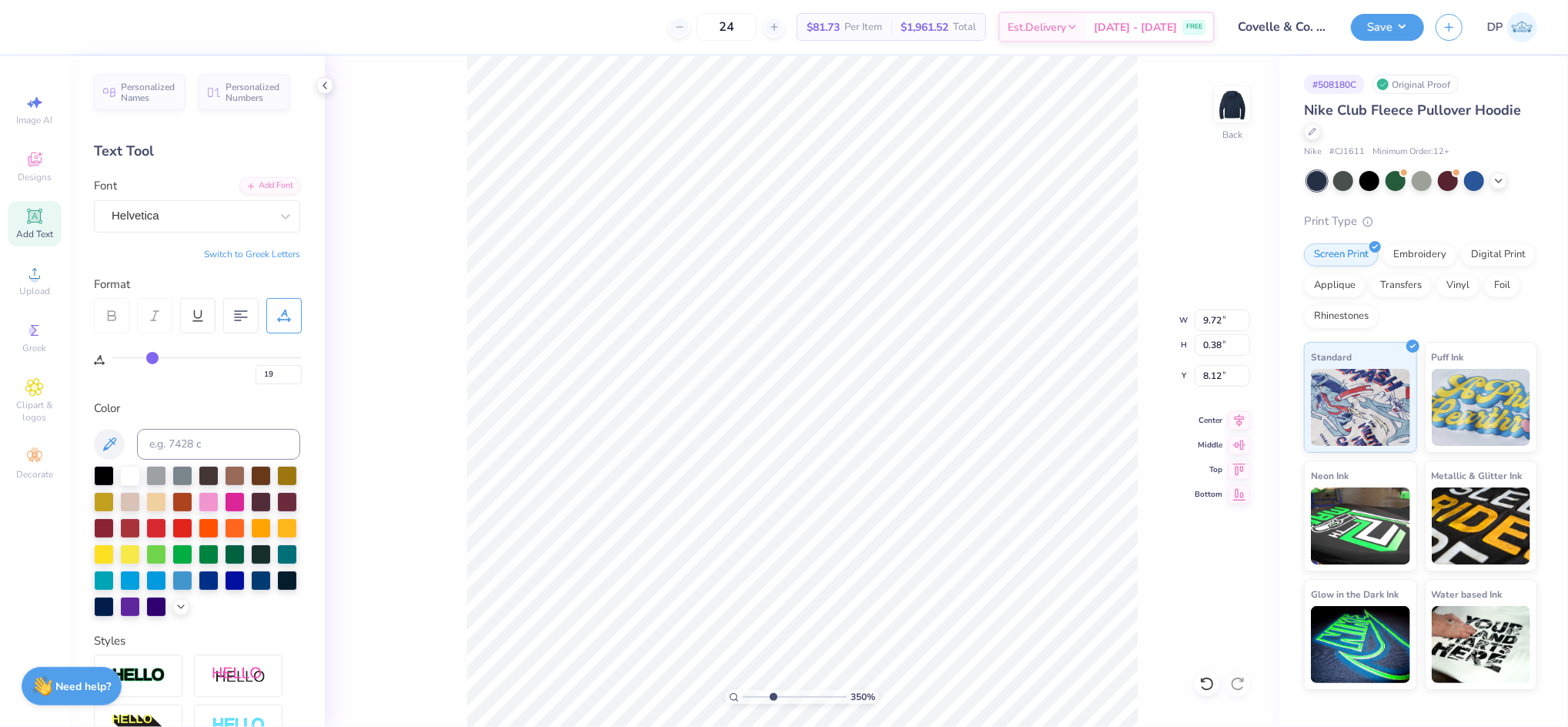
type input "18"
type input "17"
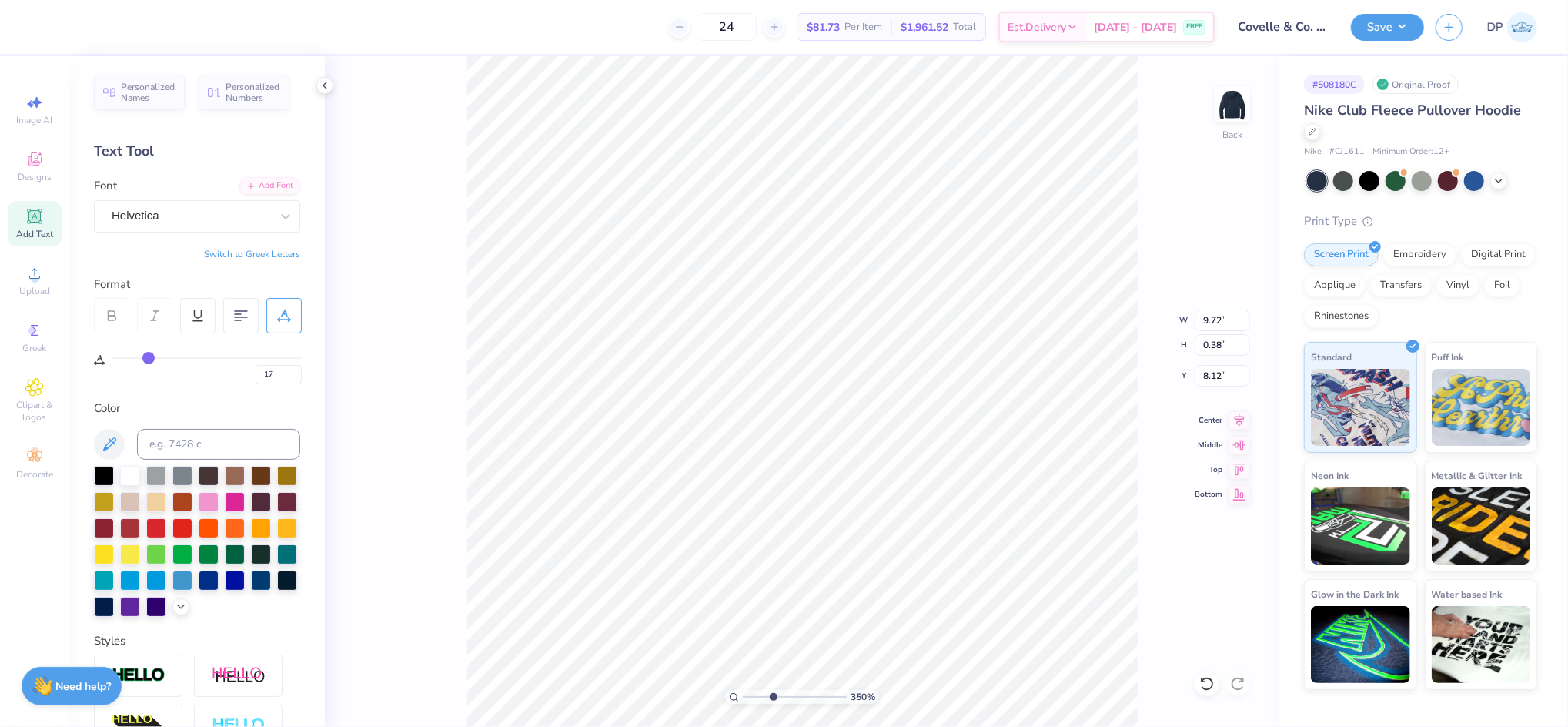
click at [150, 357] on input "range" at bounding box center [206, 358] width 189 height 2
type input "9.34"
type input "0.39"
drag, startPoint x: 769, startPoint y: 693, endPoint x: 758, endPoint y: 694, distance: 11.0
click at [758, 694] on input "range" at bounding box center [795, 697] width 104 height 14
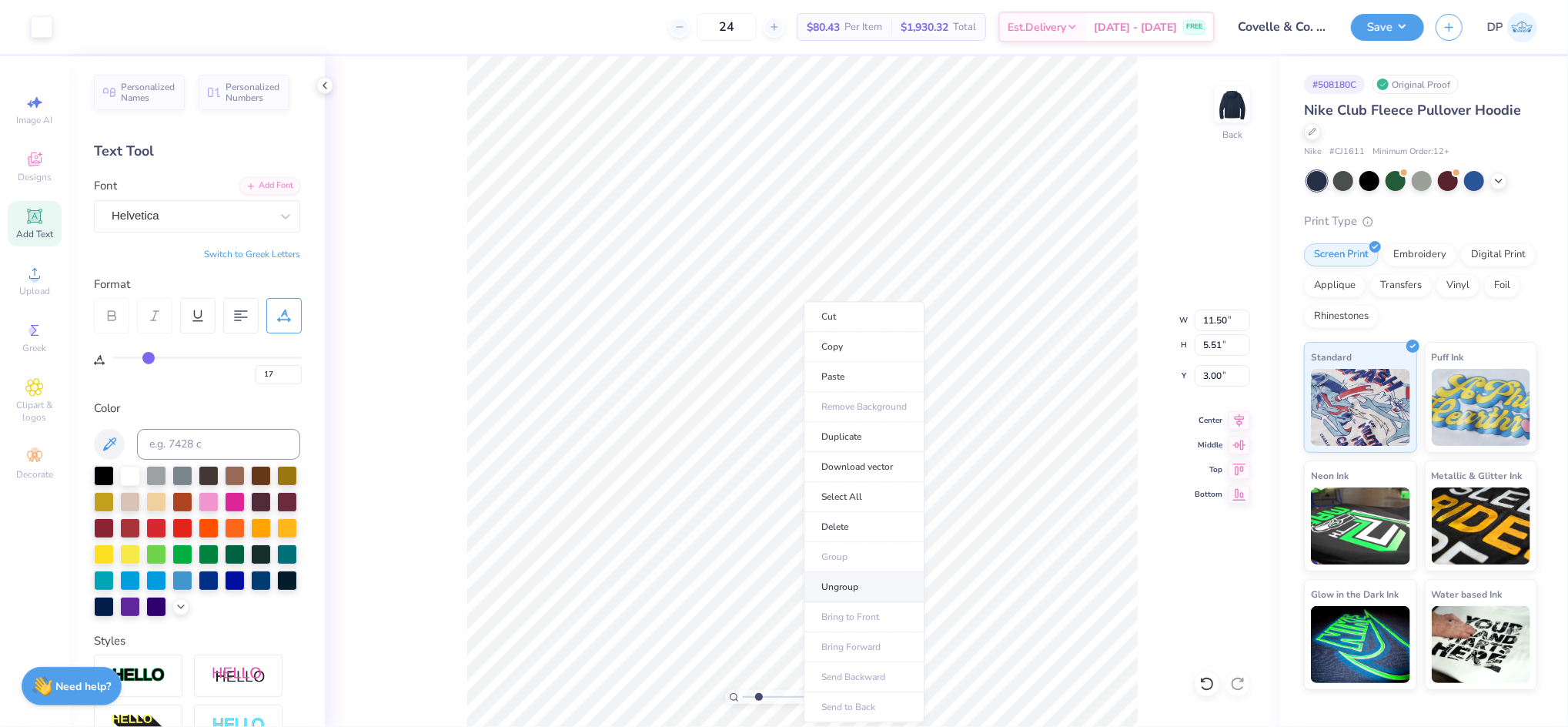
click at [838, 582] on li "Ungroup" at bounding box center [865, 587] width 121 height 30
click at [124, 475] on div at bounding box center [130, 474] width 20 height 20
drag, startPoint x: 758, startPoint y: 694, endPoint x: 735, endPoint y: 711, distance: 28.6
type input "1"
click at [743, 703] on input "range" at bounding box center [795, 697] width 104 height 14
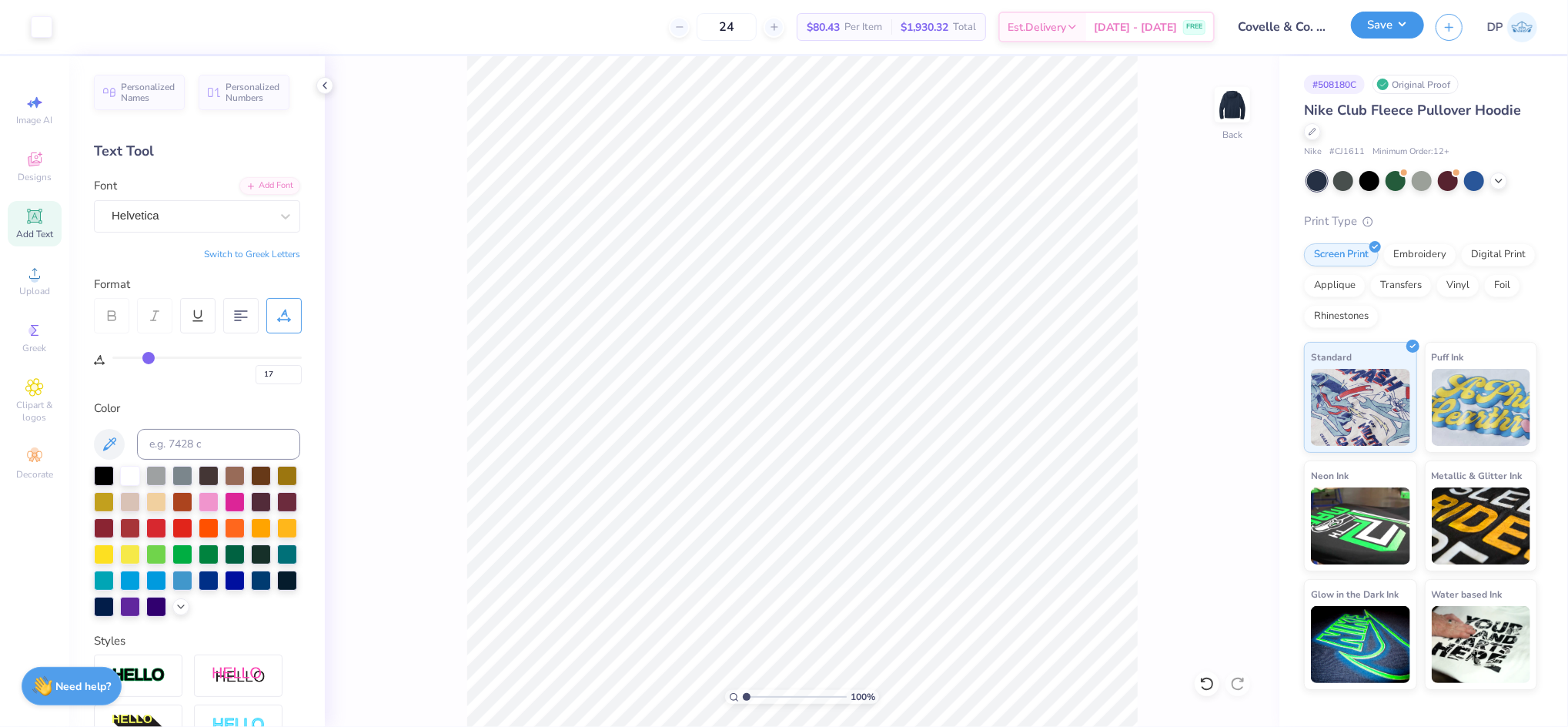
click at [1366, 35] on button "Save" at bounding box center [1388, 24] width 73 height 27
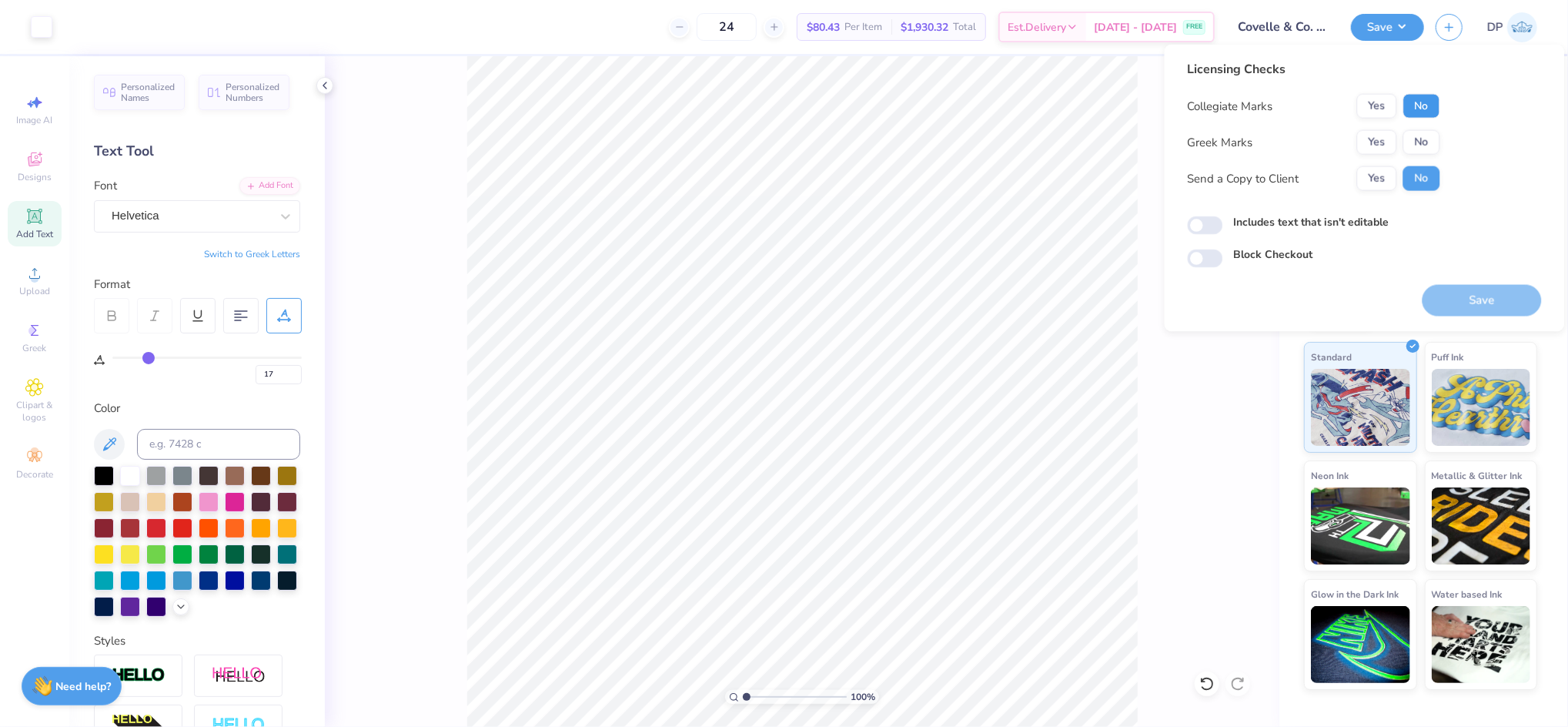
click at [1412, 100] on button "No" at bounding box center [1421, 106] width 37 height 24
click at [1423, 148] on button "No" at bounding box center [1421, 142] width 37 height 24
click at [1370, 175] on button "Yes" at bounding box center [1377, 179] width 40 height 24
click at [1362, 224] on label "Includes text that isn't editable" at bounding box center [1312, 221] width 155 height 16
click at [1223, 224] on input "Includes text that isn't editable" at bounding box center [1206, 226] width 36 height 19
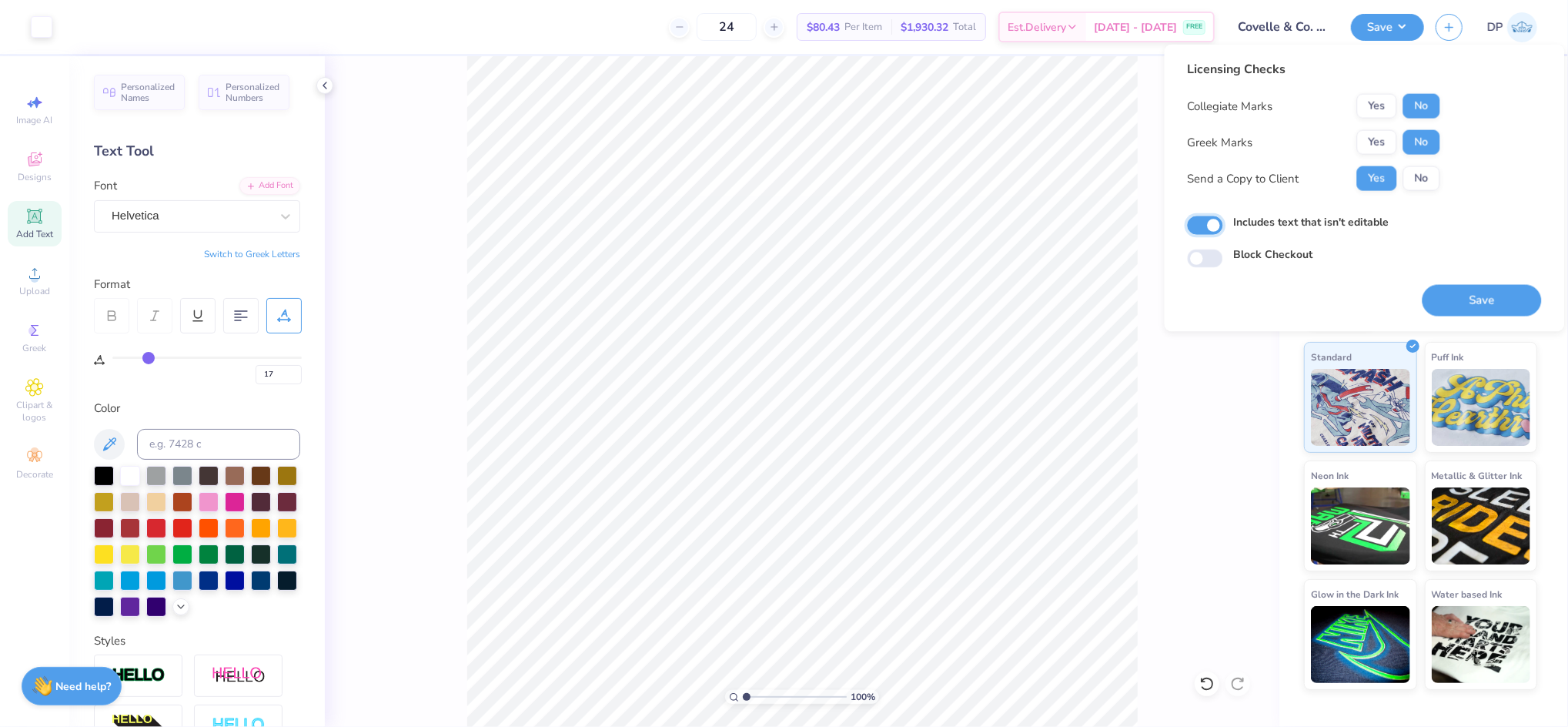
checkbox input "true"
click at [1523, 301] on button "Save" at bounding box center [1482, 301] width 120 height 32
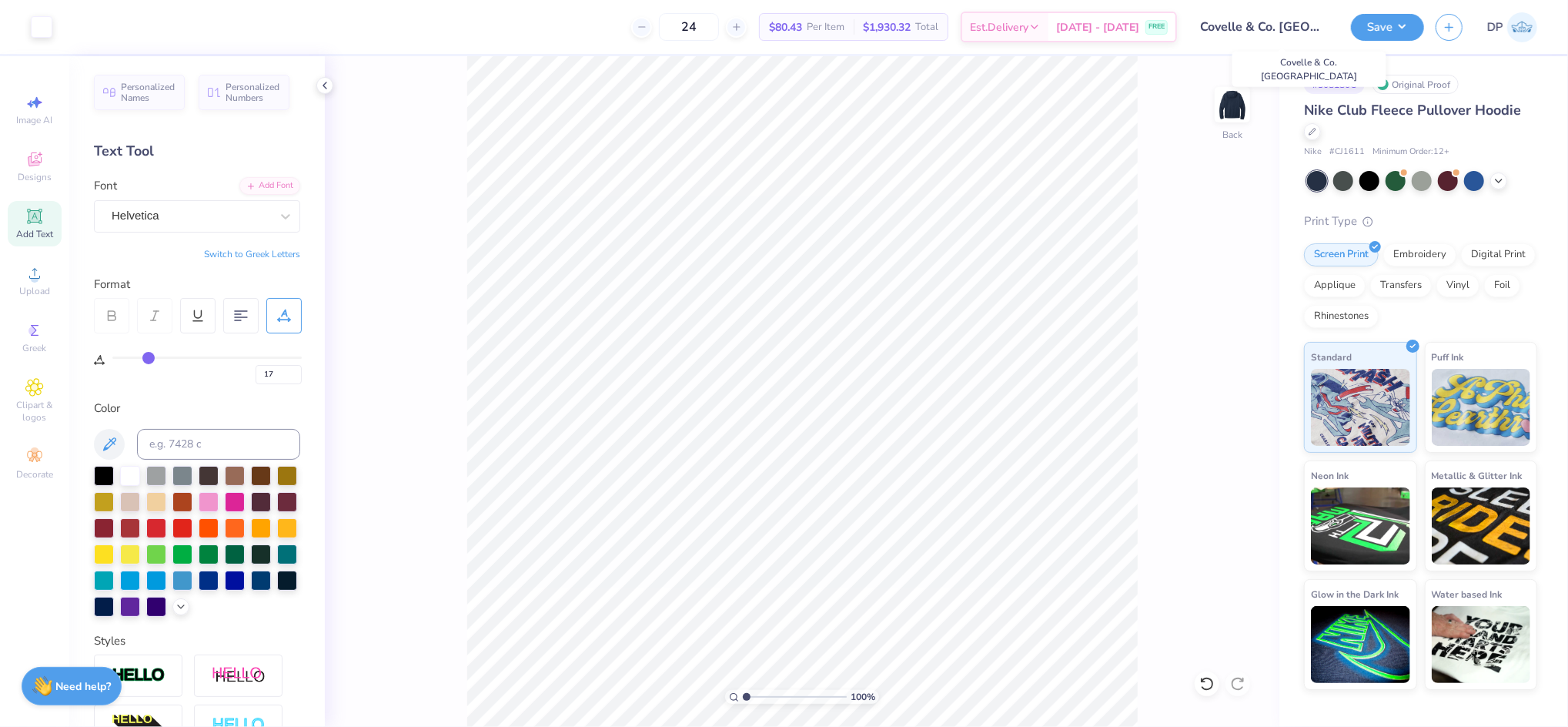
click at [1246, 28] on input "Covelle & Co. [GEOGRAPHIC_DATA]" at bounding box center [1264, 26] width 151 height 31
drag, startPoint x: 1204, startPoint y: 27, endPoint x: 1176, endPoint y: 30, distance: 28.2
click at [1176, 30] on div "Art colors 24 $80.43 Per Item $1,930.32 Total Est. Delivery [DATE] - [DATE] FRE…" at bounding box center [784, 26] width 1568 height 54
click at [1161, 146] on div "100 % Back" at bounding box center [802, 392] width 955 height 670
